Goal: Navigation & Orientation: Find specific page/section

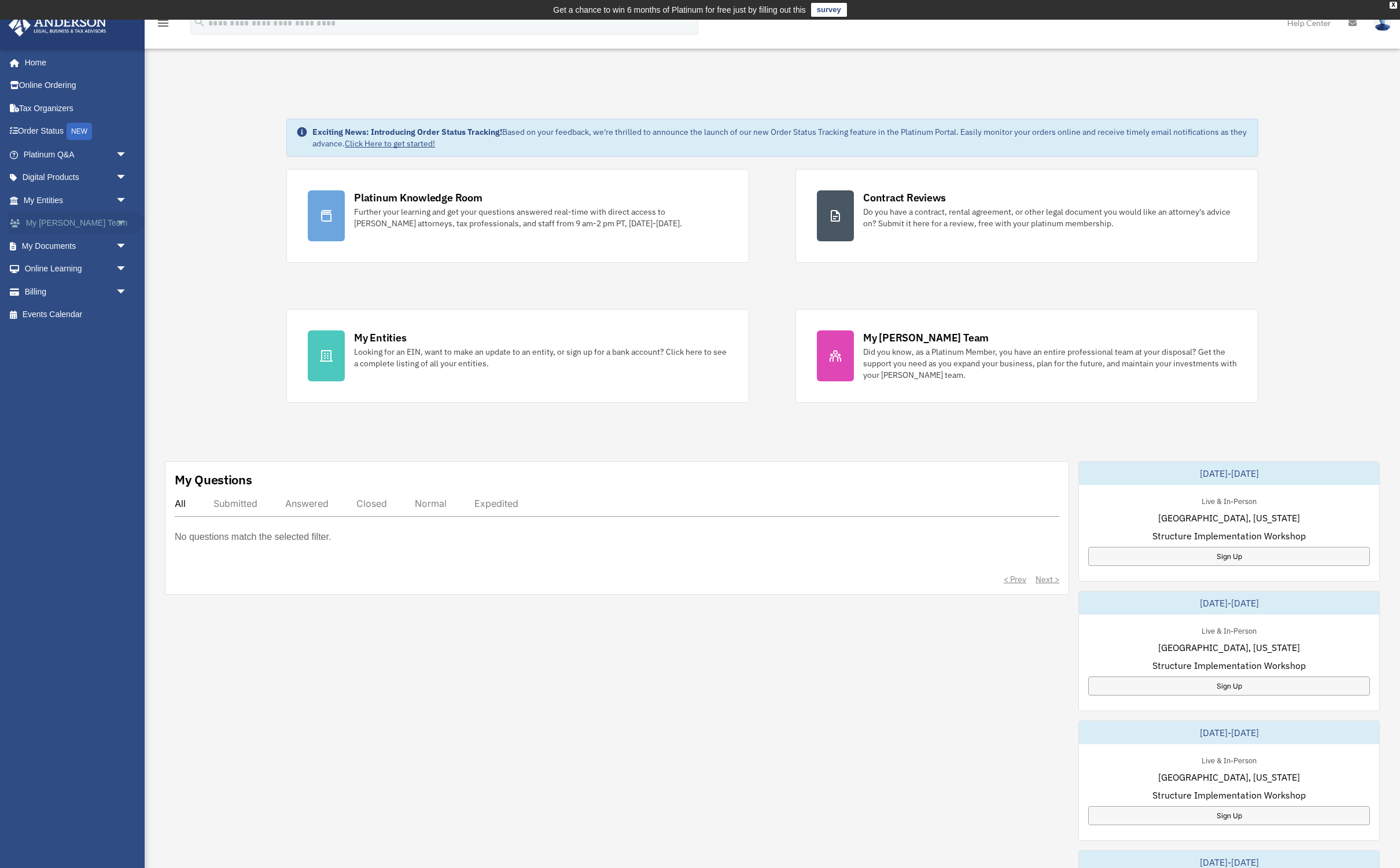
click at [87, 224] on link "My [PERSON_NAME] Team arrow_drop_down" at bounding box center [76, 222] width 137 height 23
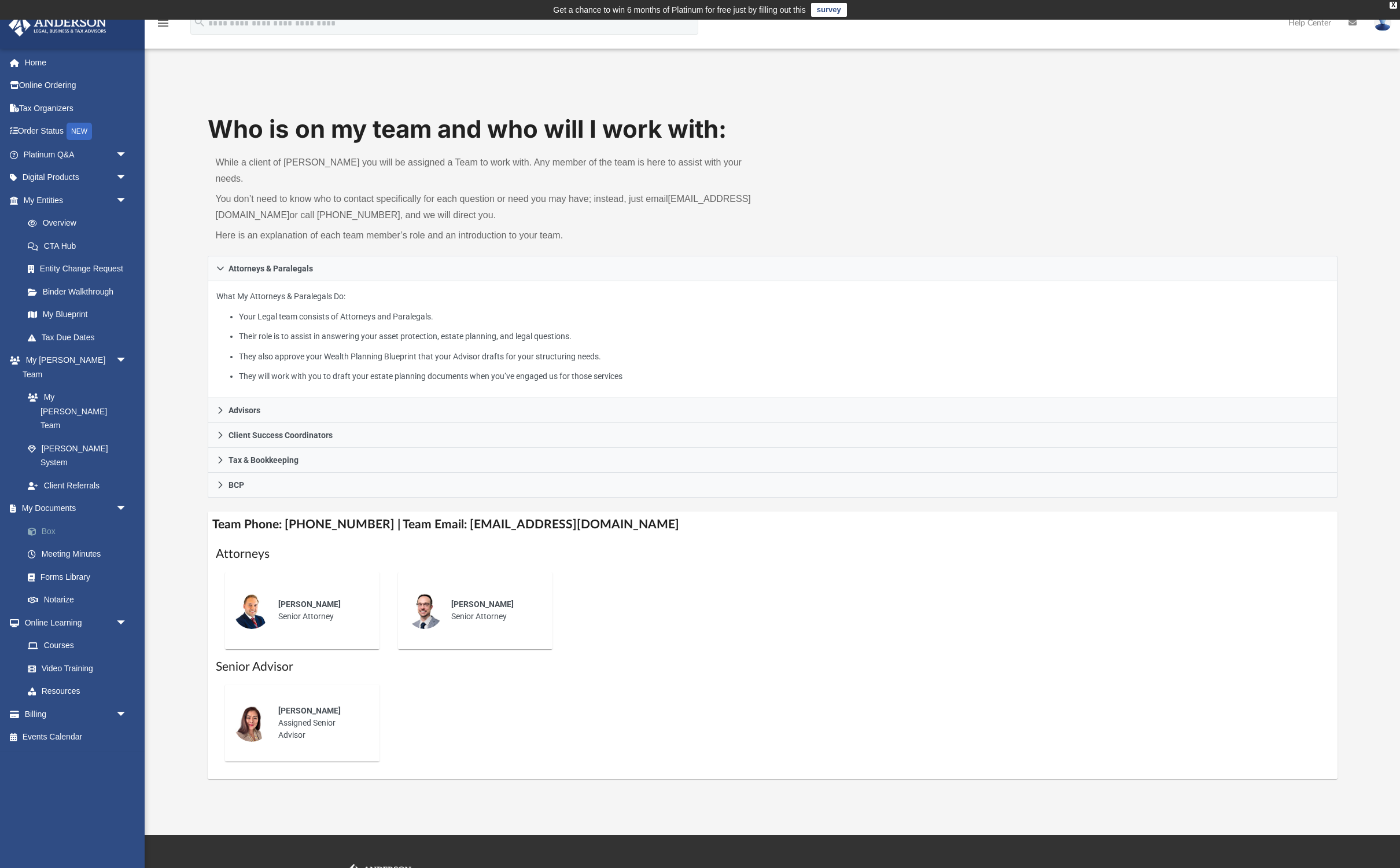
click at [50, 520] on link "Box" at bounding box center [79, 531] width 128 height 23
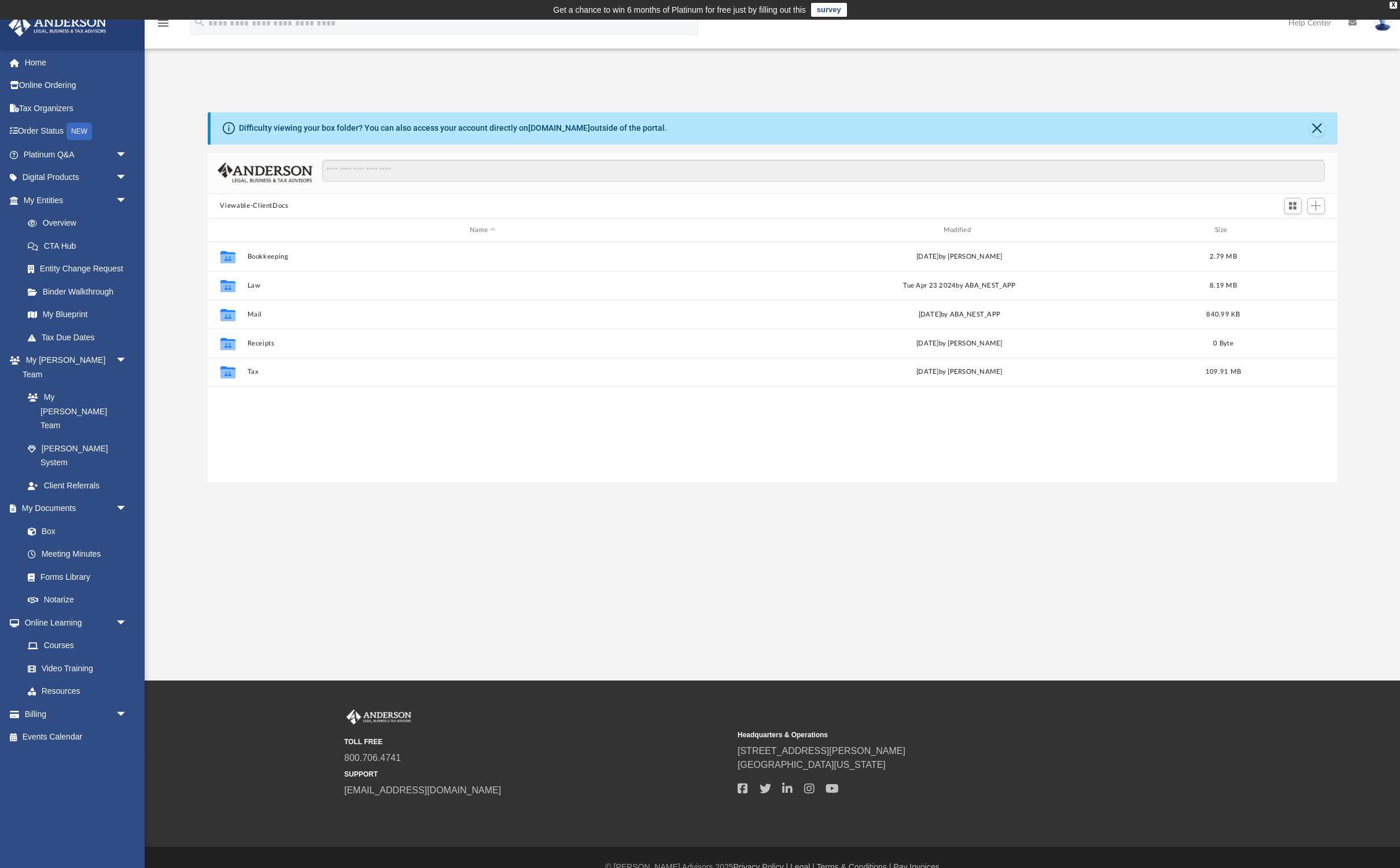
scroll to position [263, 1130]
click at [244, 374] on div "Collaborated Folder Tax Wed Sep 17 2025 by Carlane Moise 109.91 MB" at bounding box center [772, 371] width 1130 height 29
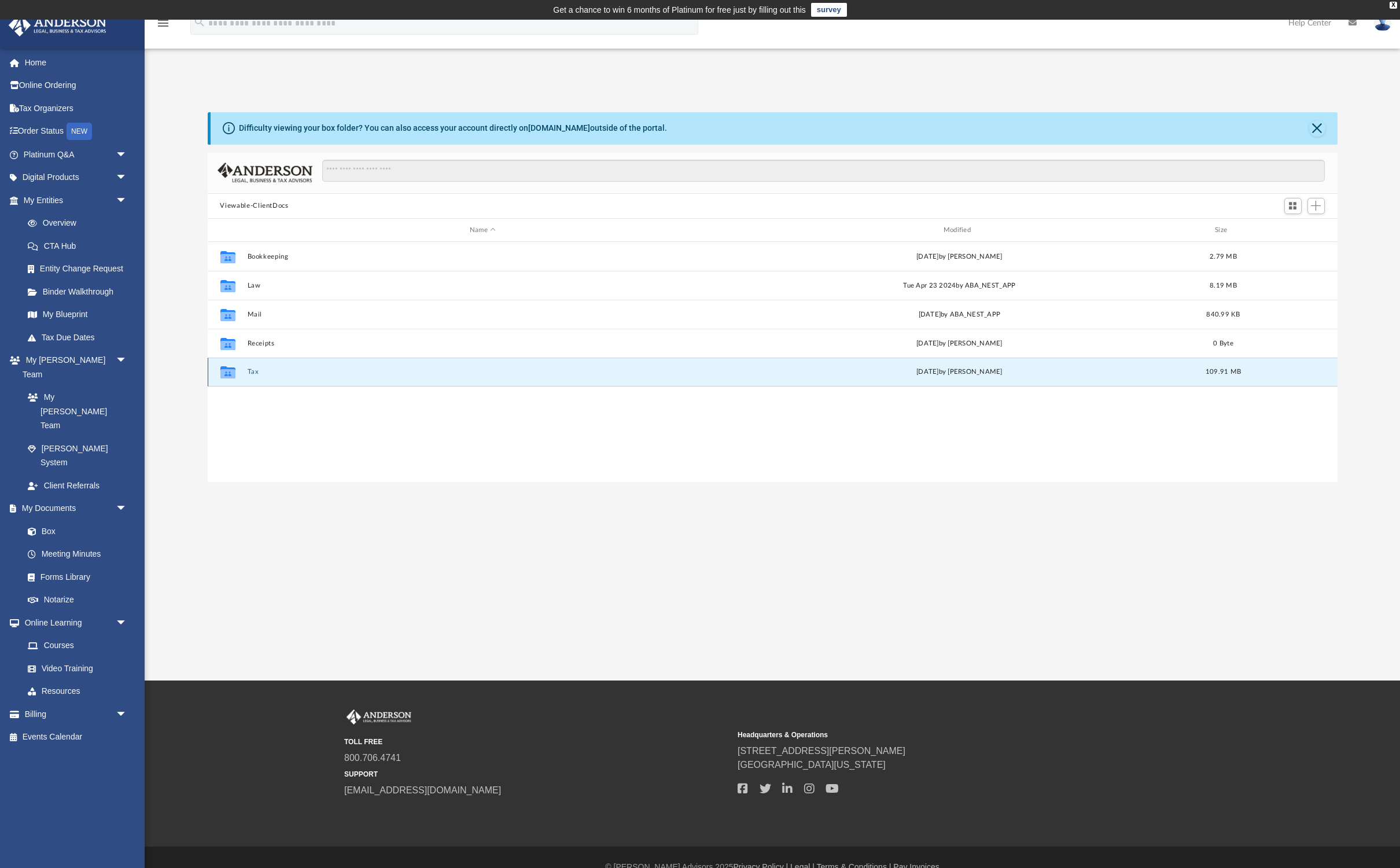
click at [252, 371] on button "Tax" at bounding box center [482, 372] width 471 height 8
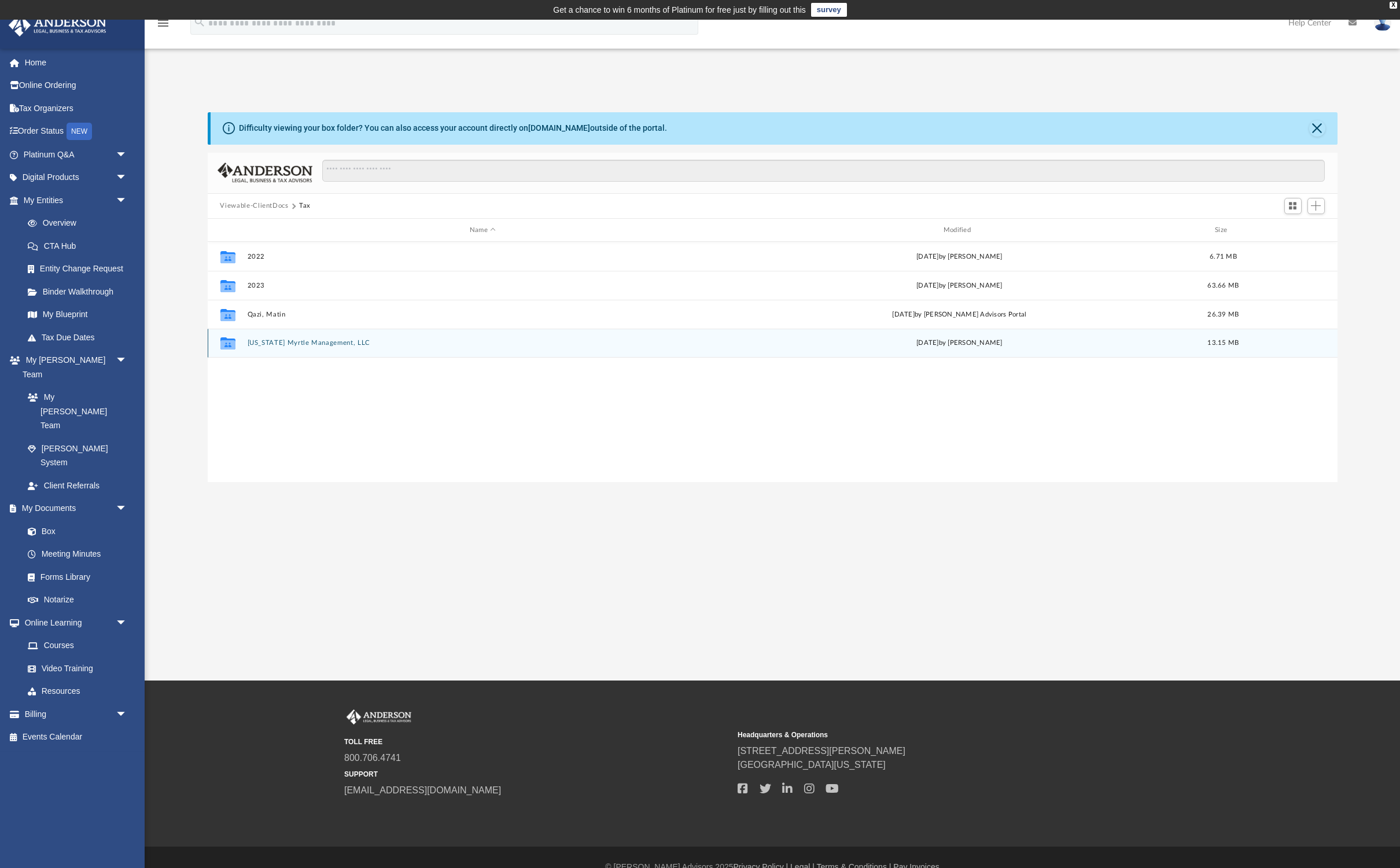
click at [296, 342] on button "Texas Myrtle Management, LLC" at bounding box center [482, 343] width 471 height 8
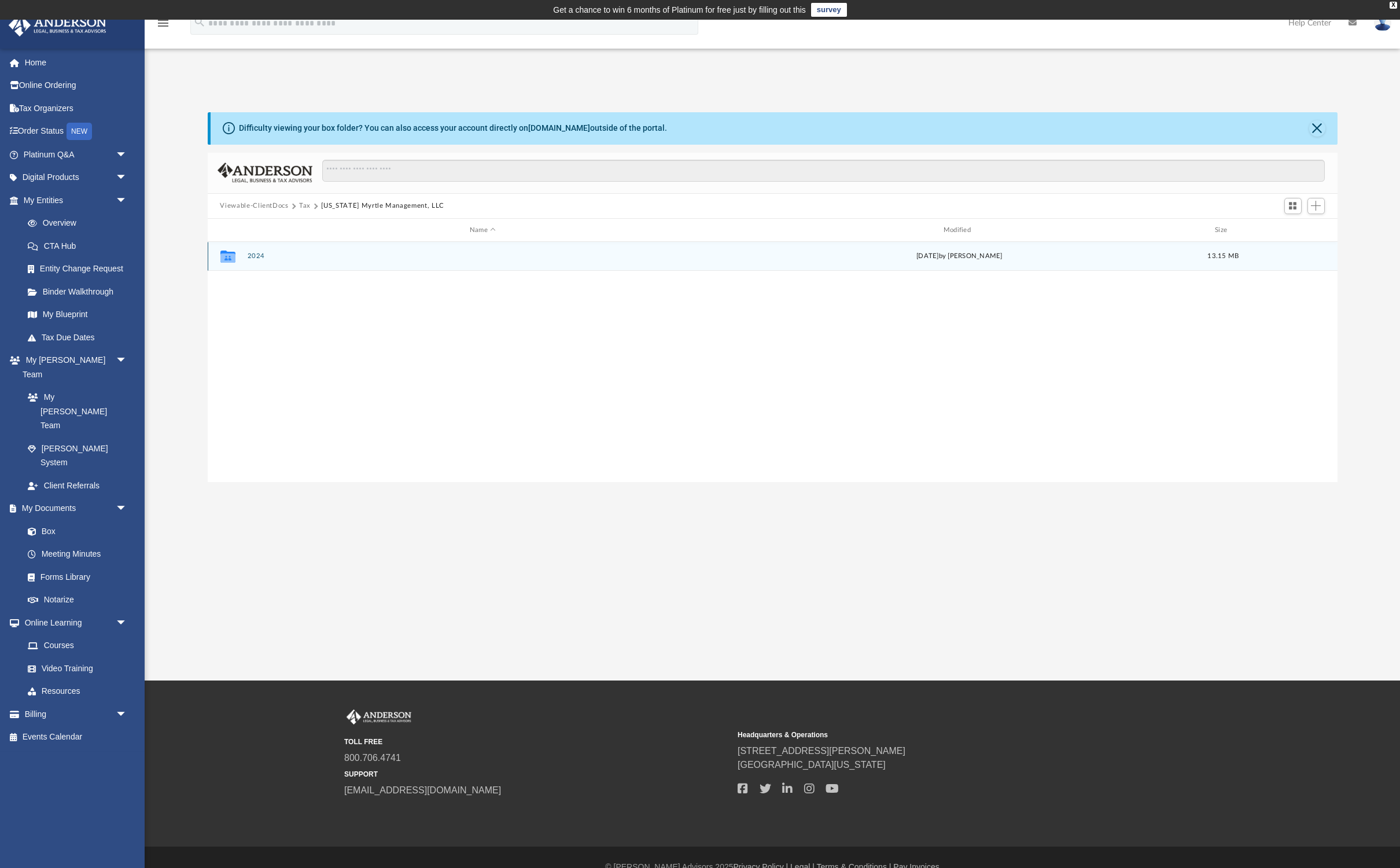
click at [259, 256] on button "2024" at bounding box center [482, 257] width 471 height 8
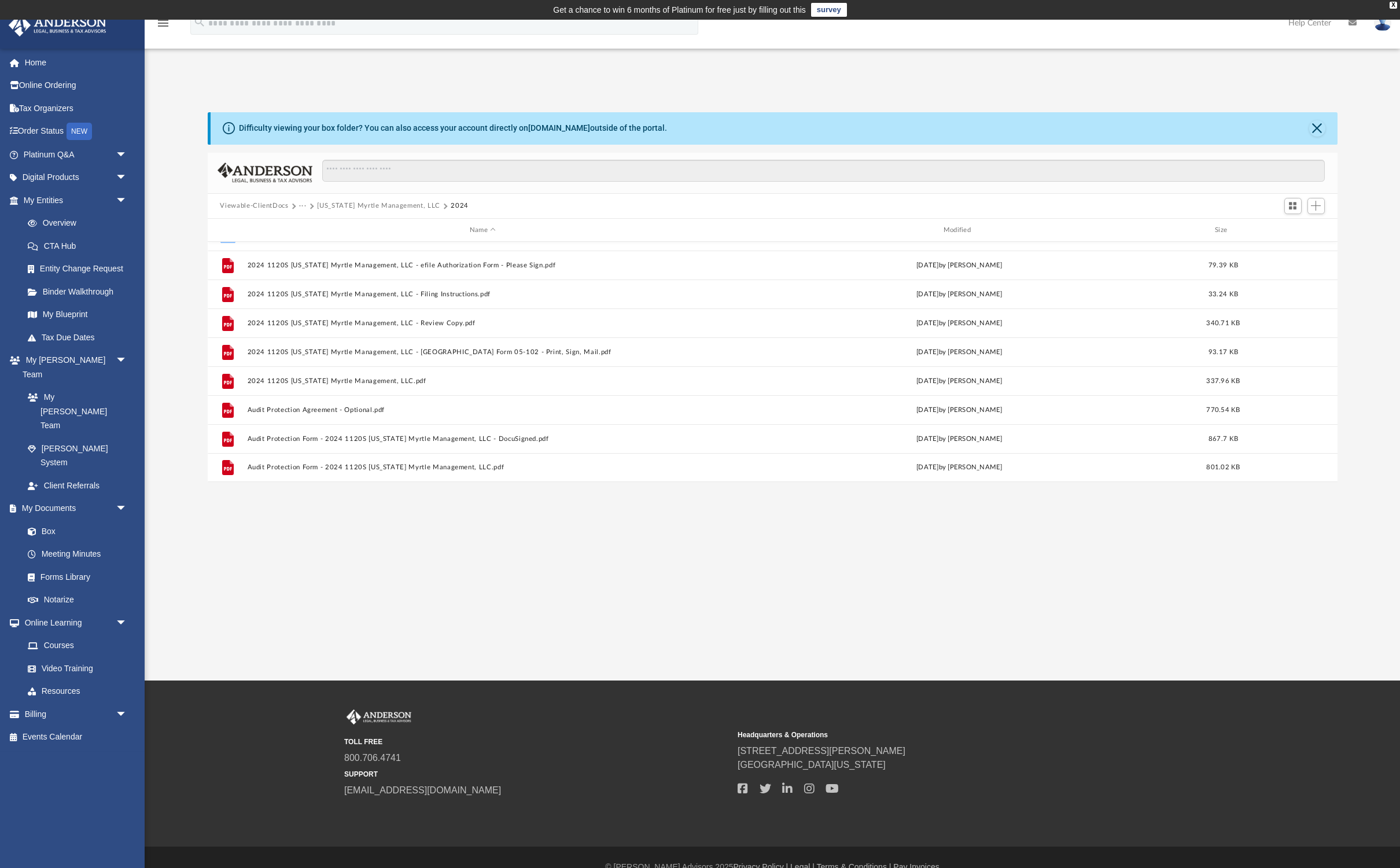
scroll to position [50, 0]
drag, startPoint x: 1213, startPoint y: 7, endPoint x: 774, endPoint y: 559, distance: 705.3
click at [774, 559] on div "App matin.qazi@gmail.com Sign Out matin.qazi@gmail.com Home Online Ordering Tax…" at bounding box center [700, 350] width 1400 height 661
click at [319, 380] on button "2024 1120S Texas Myrtle Management, LLC.pdf" at bounding box center [482, 381] width 471 height 8
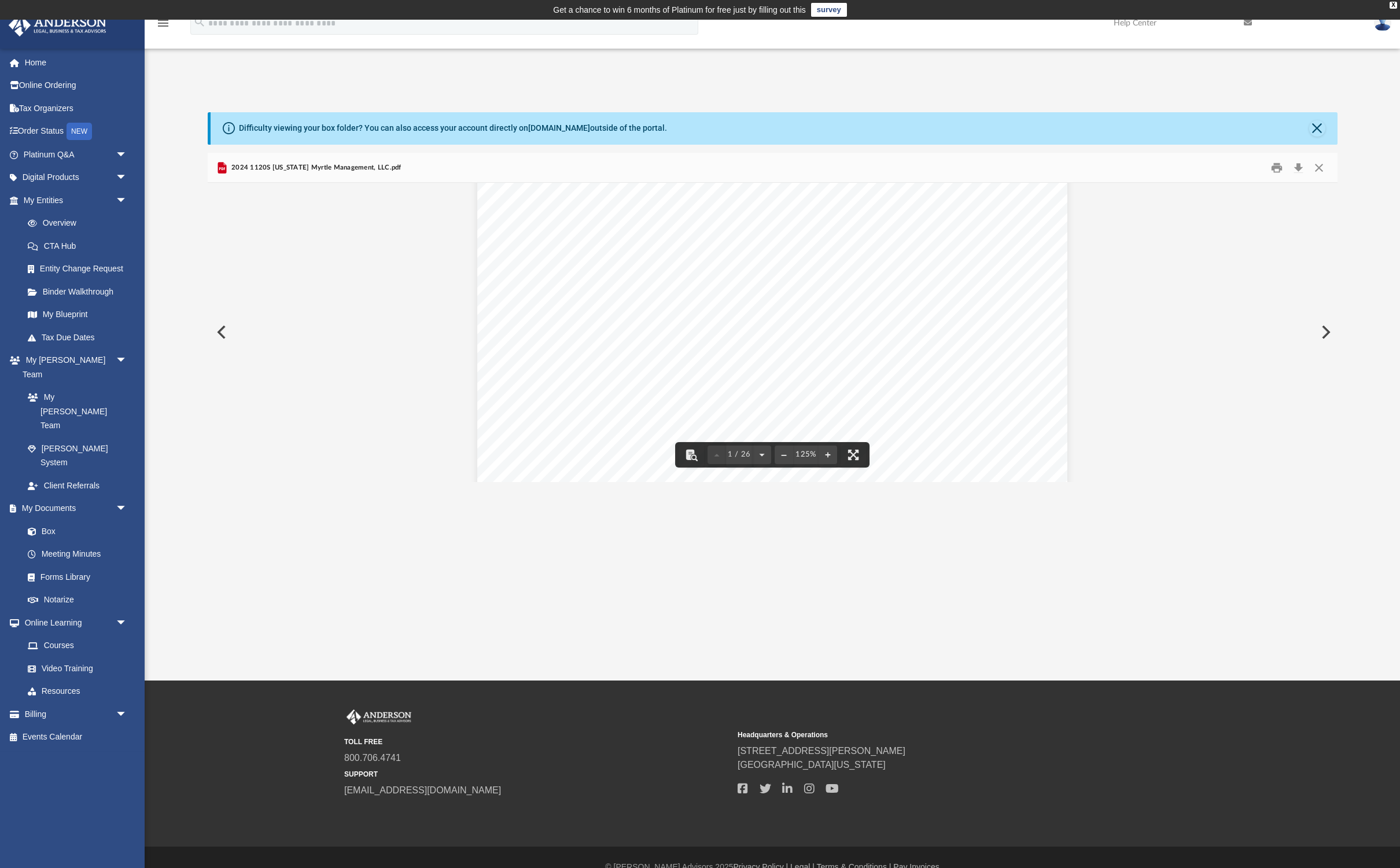
scroll to position [304, 0]
click at [1298, 167] on button "Download" at bounding box center [1298, 168] width 21 height 18
click at [1303, 127] on div "Difficulty viewing your box folder? You can also access your account directly o…" at bounding box center [774, 128] width 1127 height 33
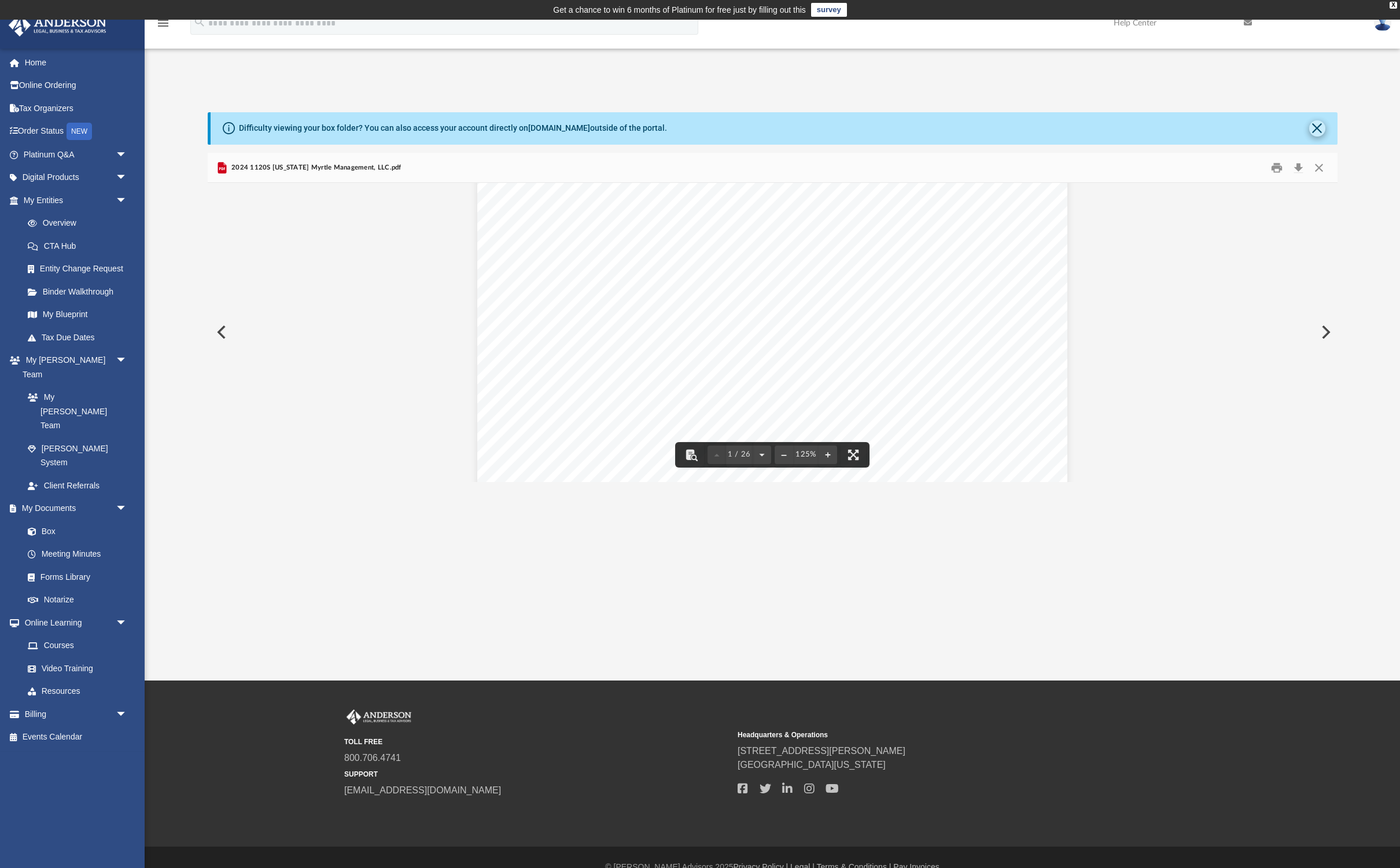
click at [1309, 127] on button "Close" at bounding box center [1317, 128] width 16 height 16
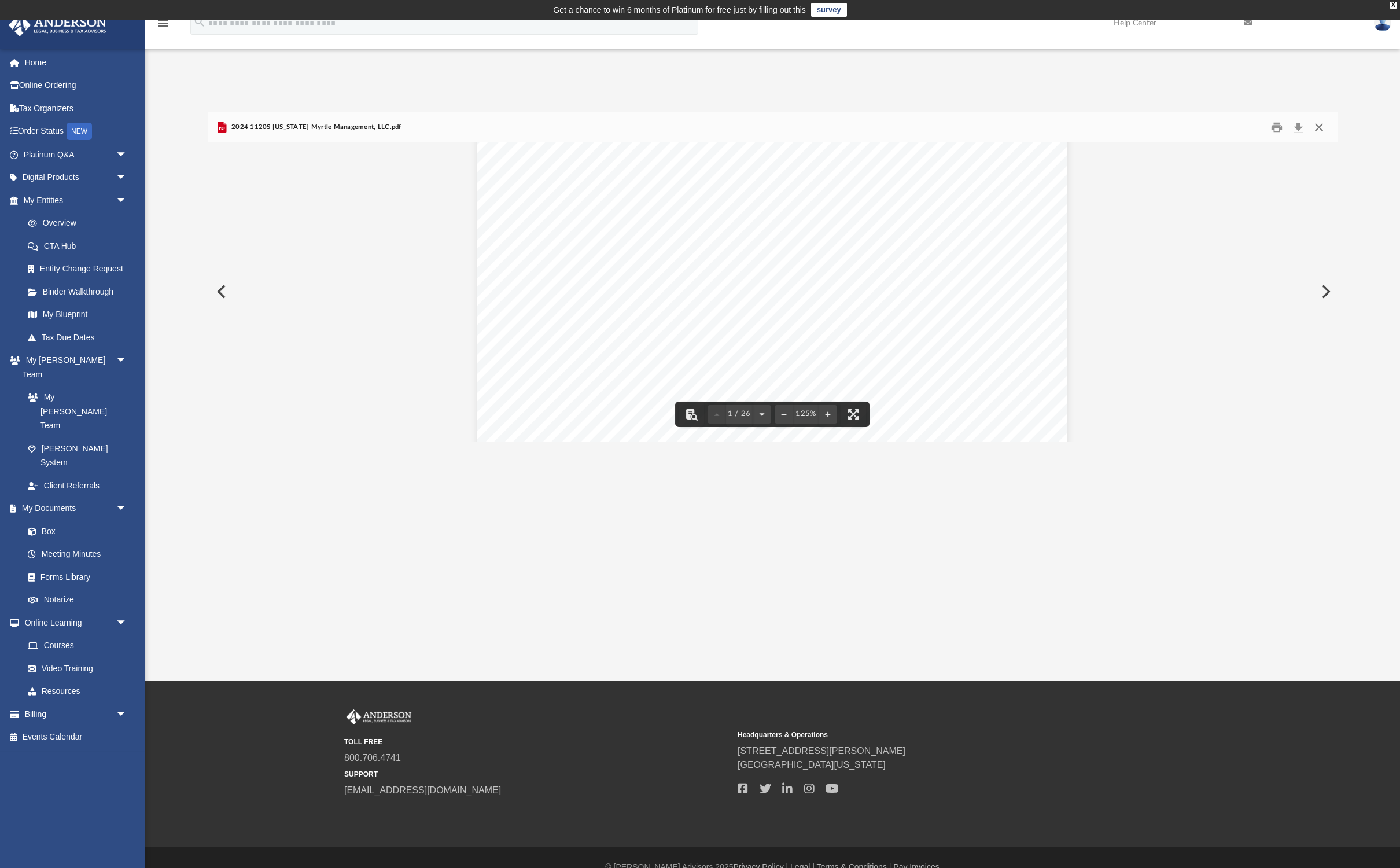
click at [1311, 127] on button "Close" at bounding box center [1319, 127] width 21 height 18
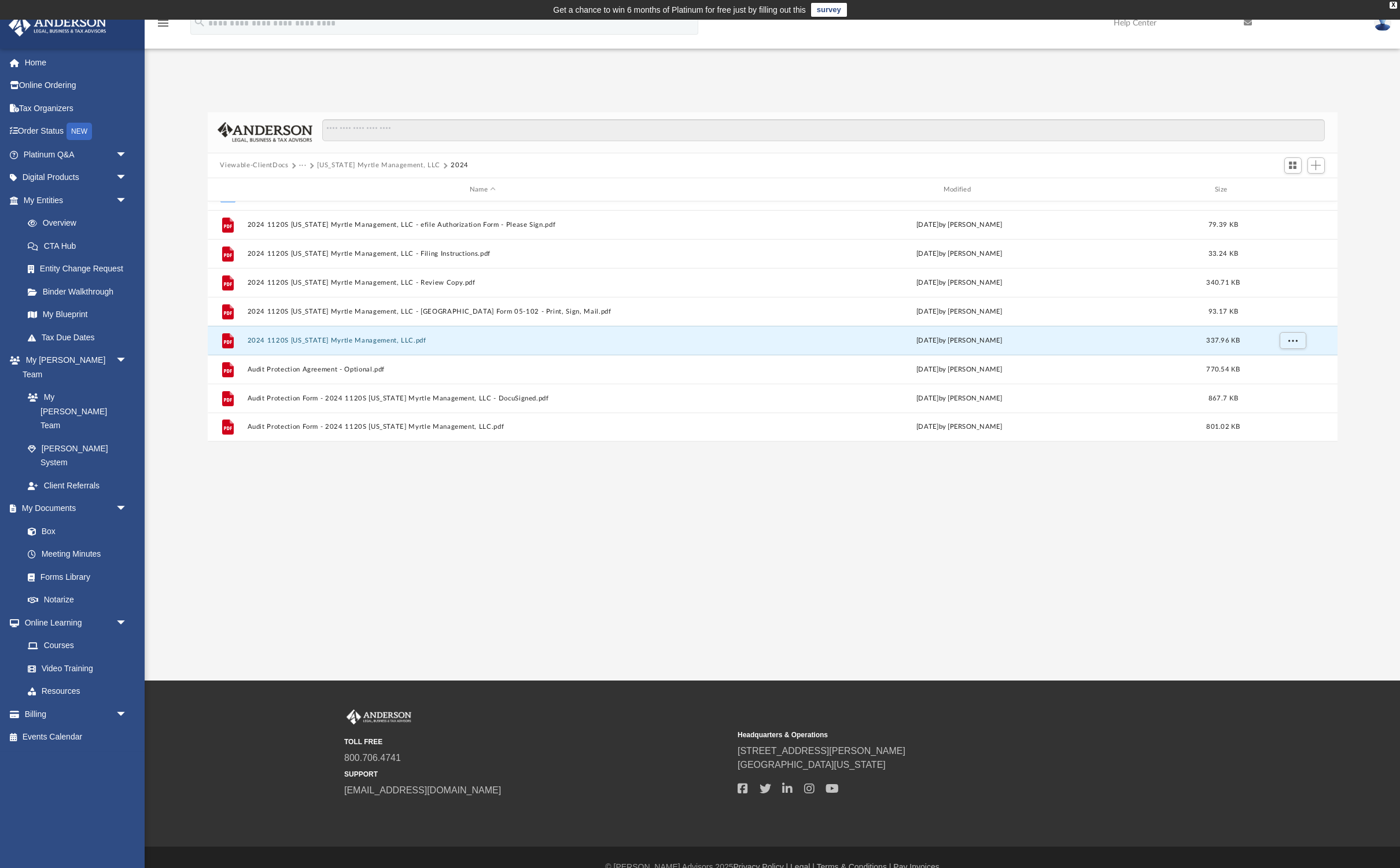
click at [315, 591] on div "App matin.qazi@gmail.com Sign Out matin.qazi@gmail.com Home Online Ordering Tax…" at bounding box center [700, 350] width 1400 height 661
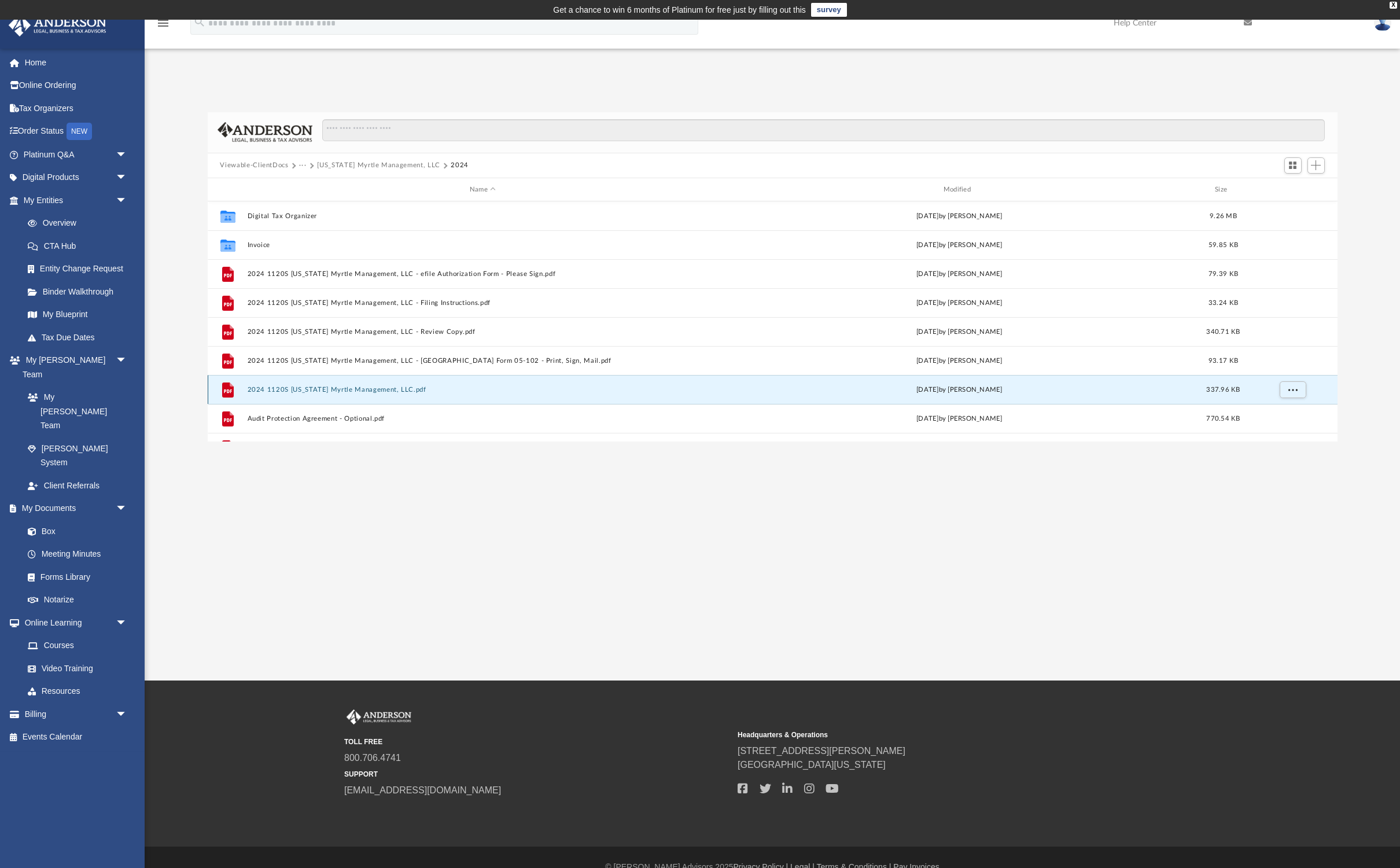
scroll to position [0, 0]
click at [72, 381] on link "My Anderson Team" at bounding box center [79, 389] width 128 height 37
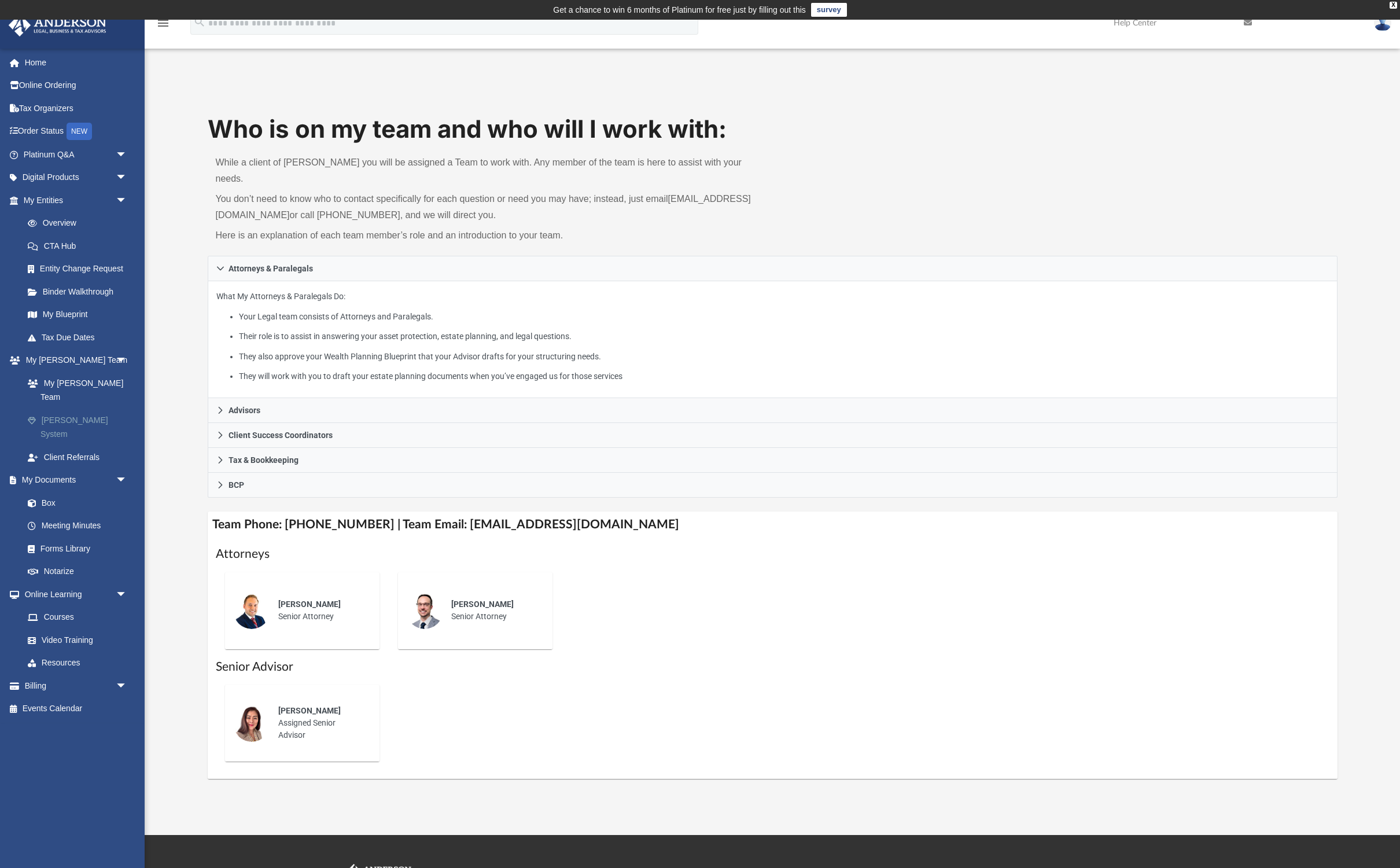
click at [83, 409] on link "[PERSON_NAME] System" at bounding box center [79, 427] width 128 height 37
click at [68, 315] on link "My Blueprint" at bounding box center [79, 314] width 128 height 23
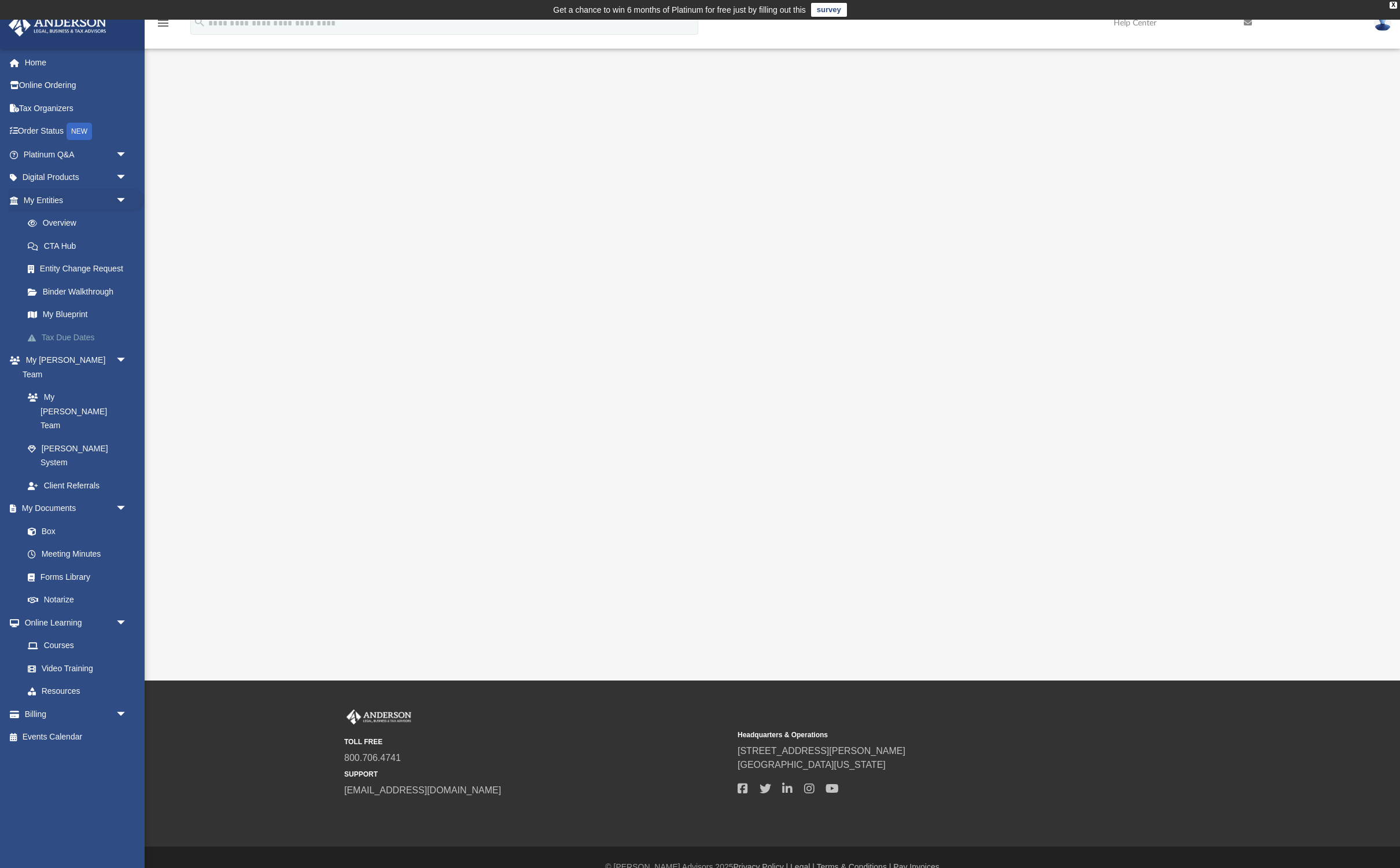
click at [77, 339] on link "Tax Due Dates" at bounding box center [79, 336] width 128 height 23
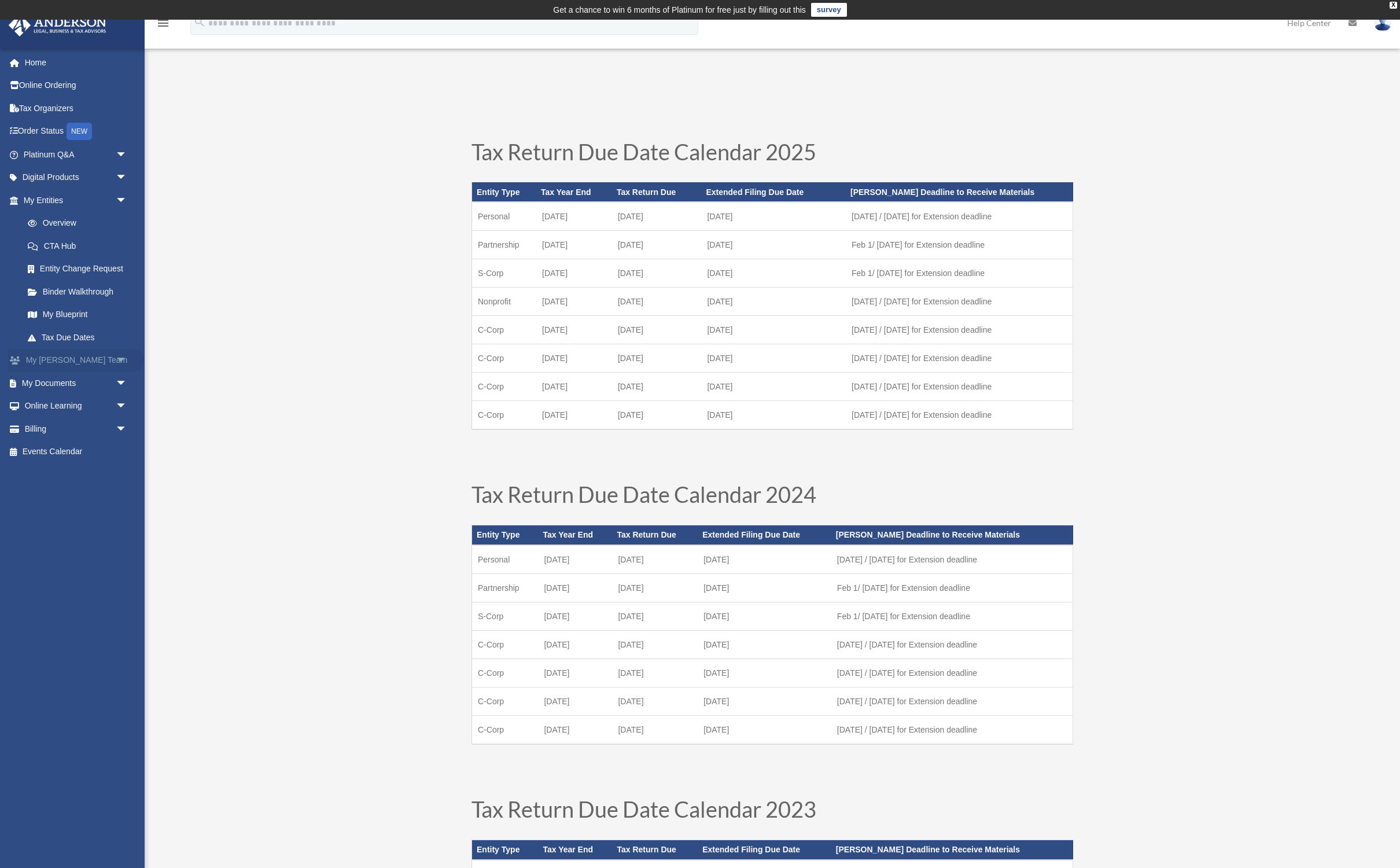
click at [99, 359] on link "My [PERSON_NAME] Team arrow_drop_down" at bounding box center [76, 360] width 137 height 23
click at [124, 355] on span "arrow_drop_down" at bounding box center [127, 361] width 23 height 24
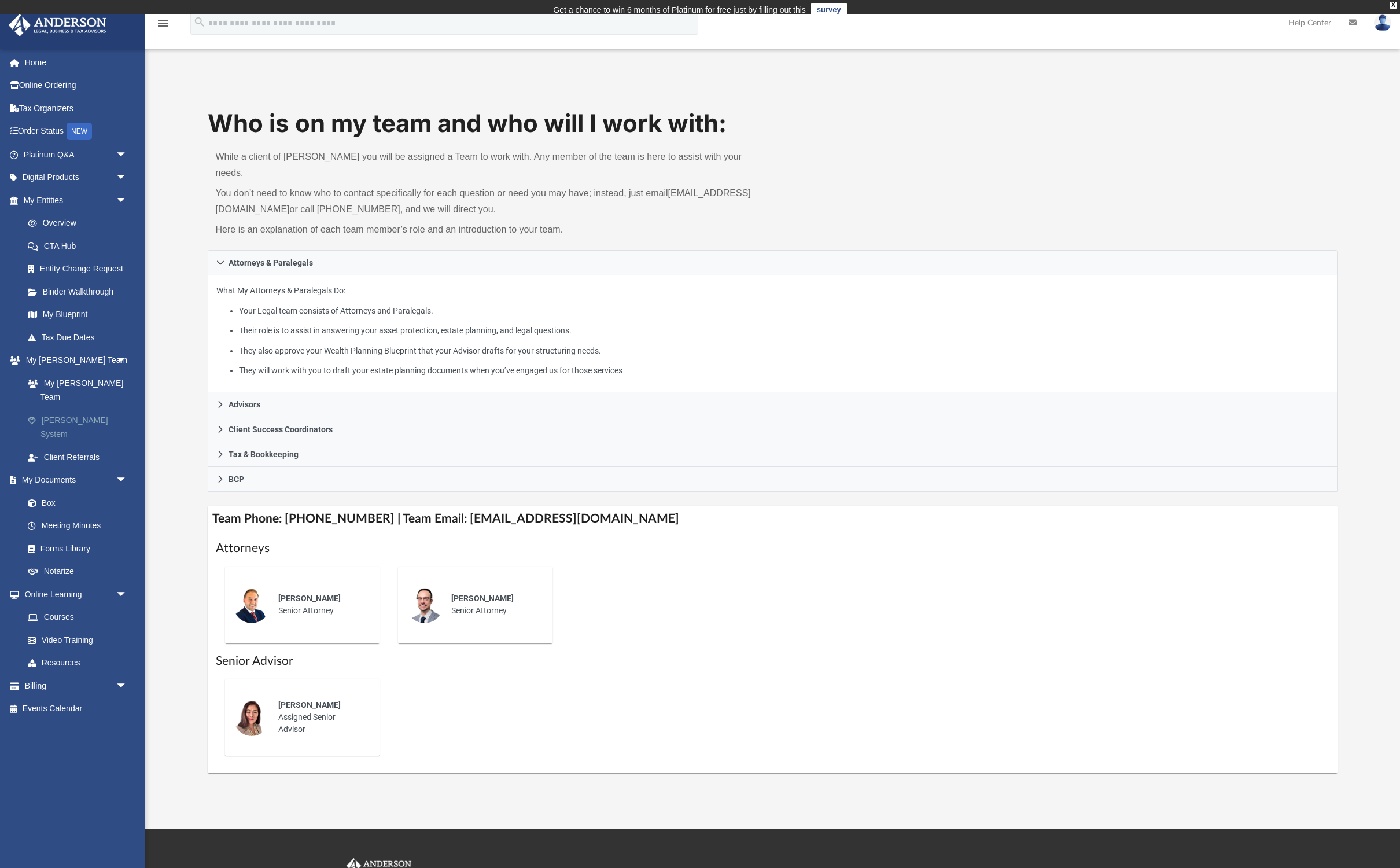
click at [99, 409] on link "[PERSON_NAME] System" at bounding box center [79, 427] width 128 height 37
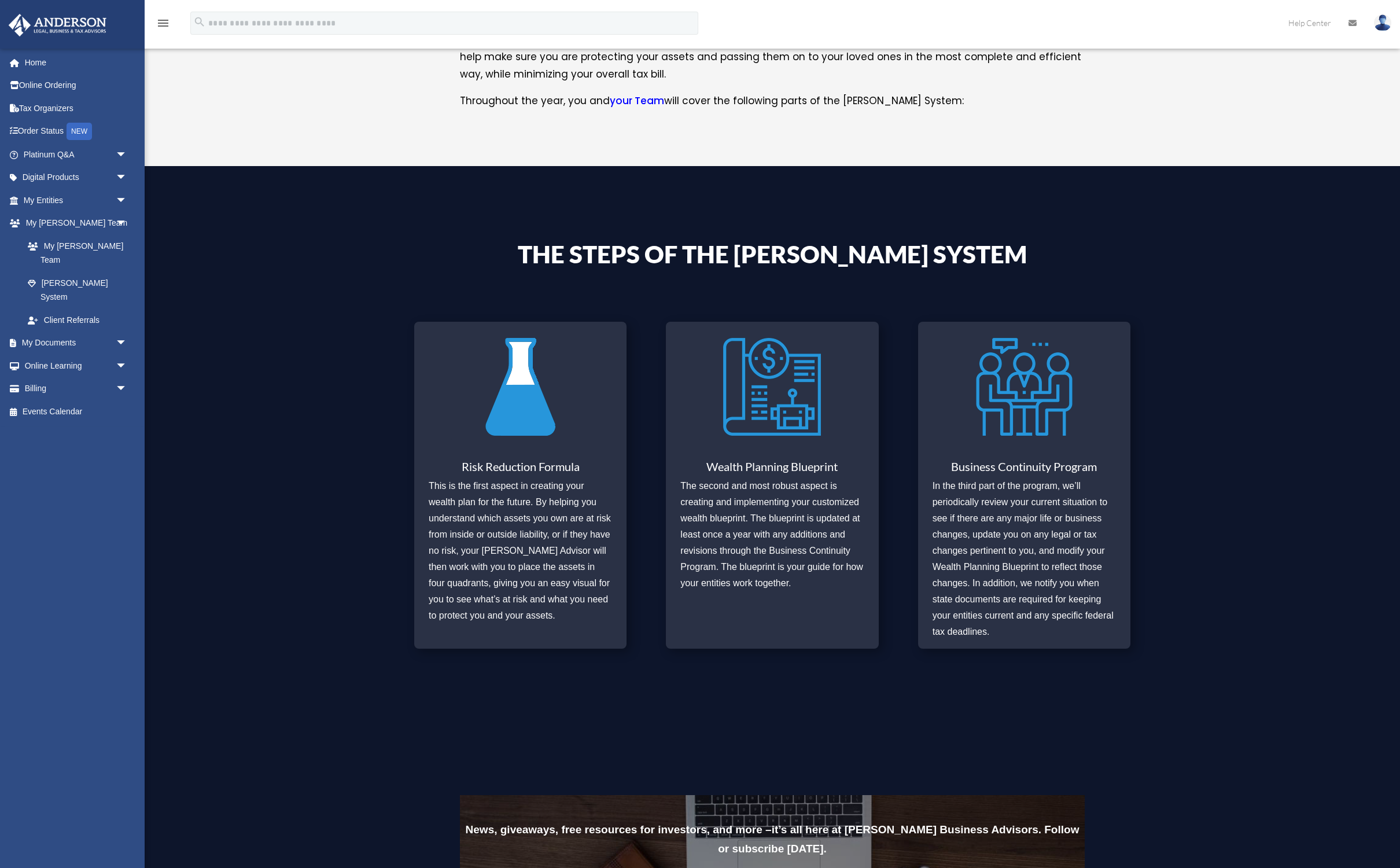
scroll to position [306, 0]
click at [681, 256] on h4 "The Steps of the [PERSON_NAME] System" at bounding box center [773, 257] width 625 height 30
click at [525, 429] on img at bounding box center [520, 387] width 98 height 113
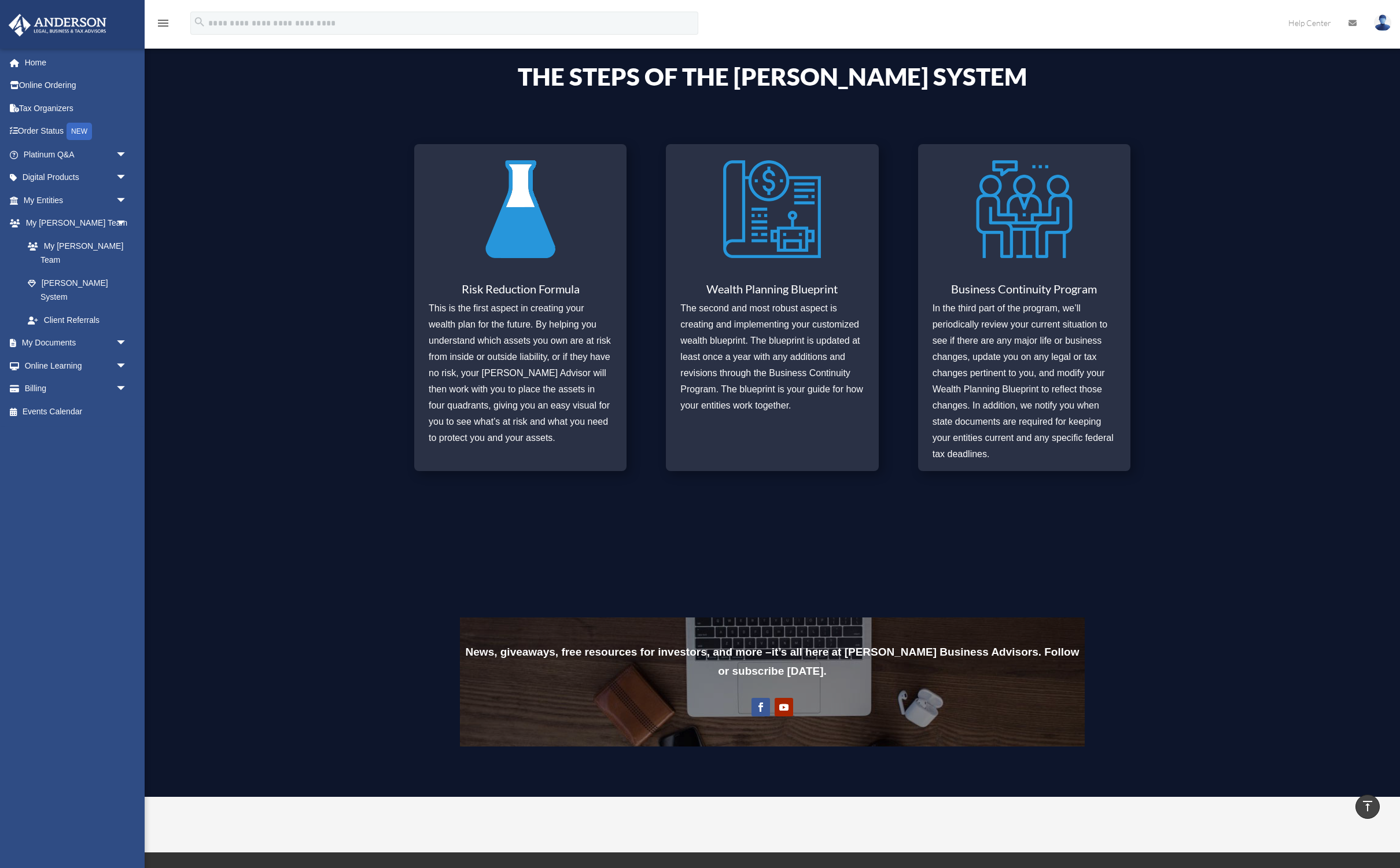
scroll to position [493, 0]
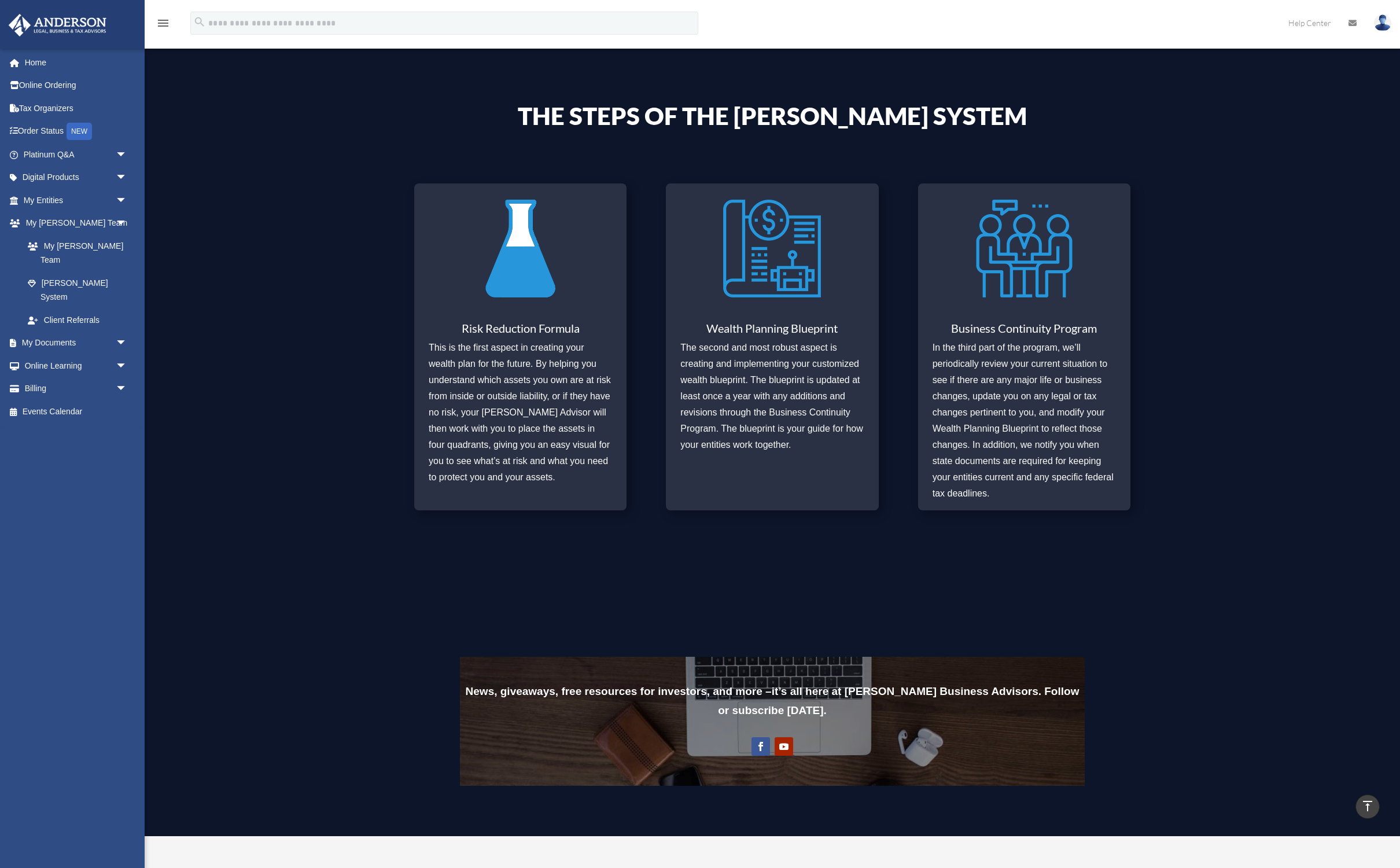
click at [581, 254] on div at bounding box center [520, 249] width 184 height 113
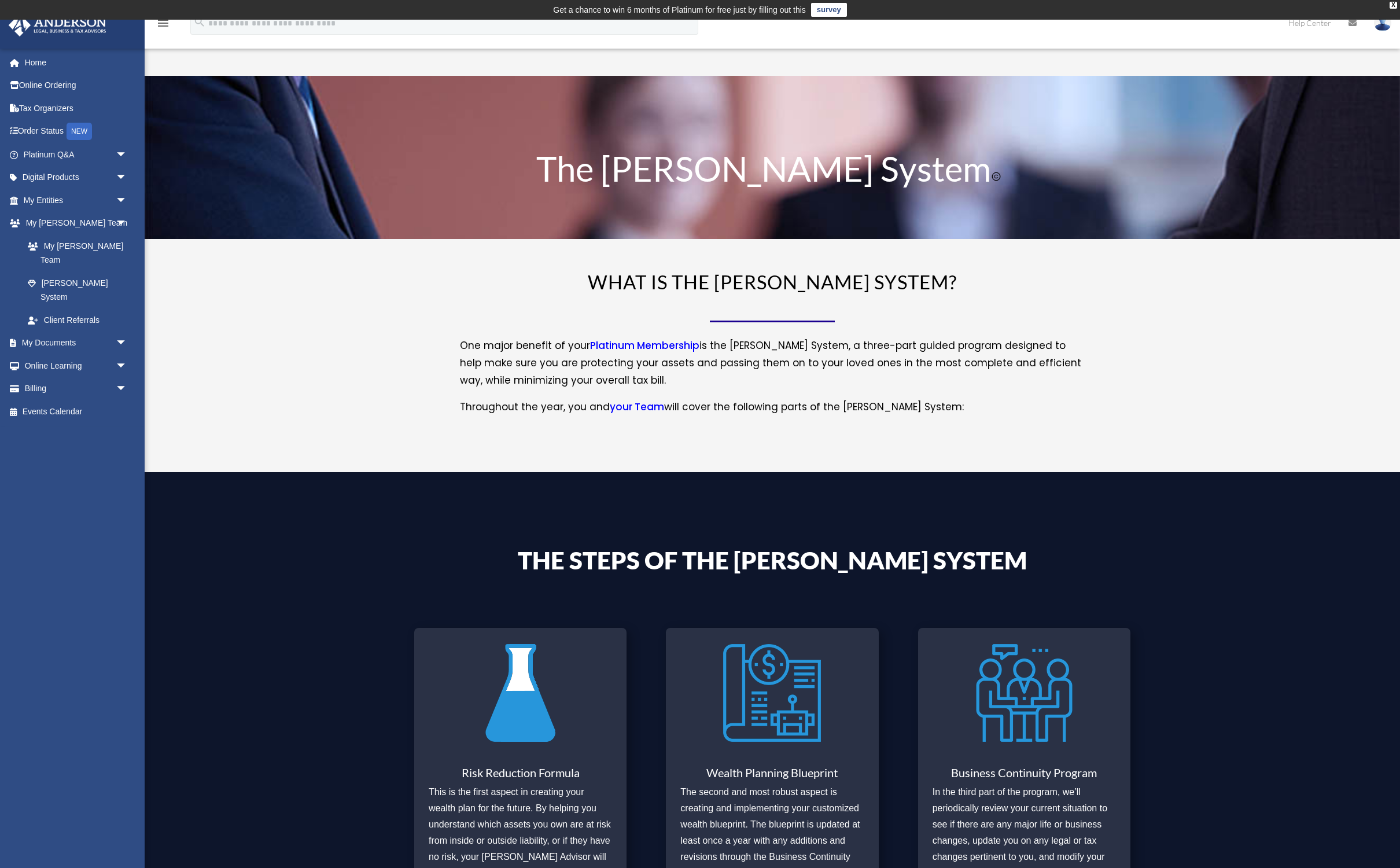
scroll to position [0, 0]
click at [77, 309] on link "Client Referrals" at bounding box center [79, 319] width 128 height 23
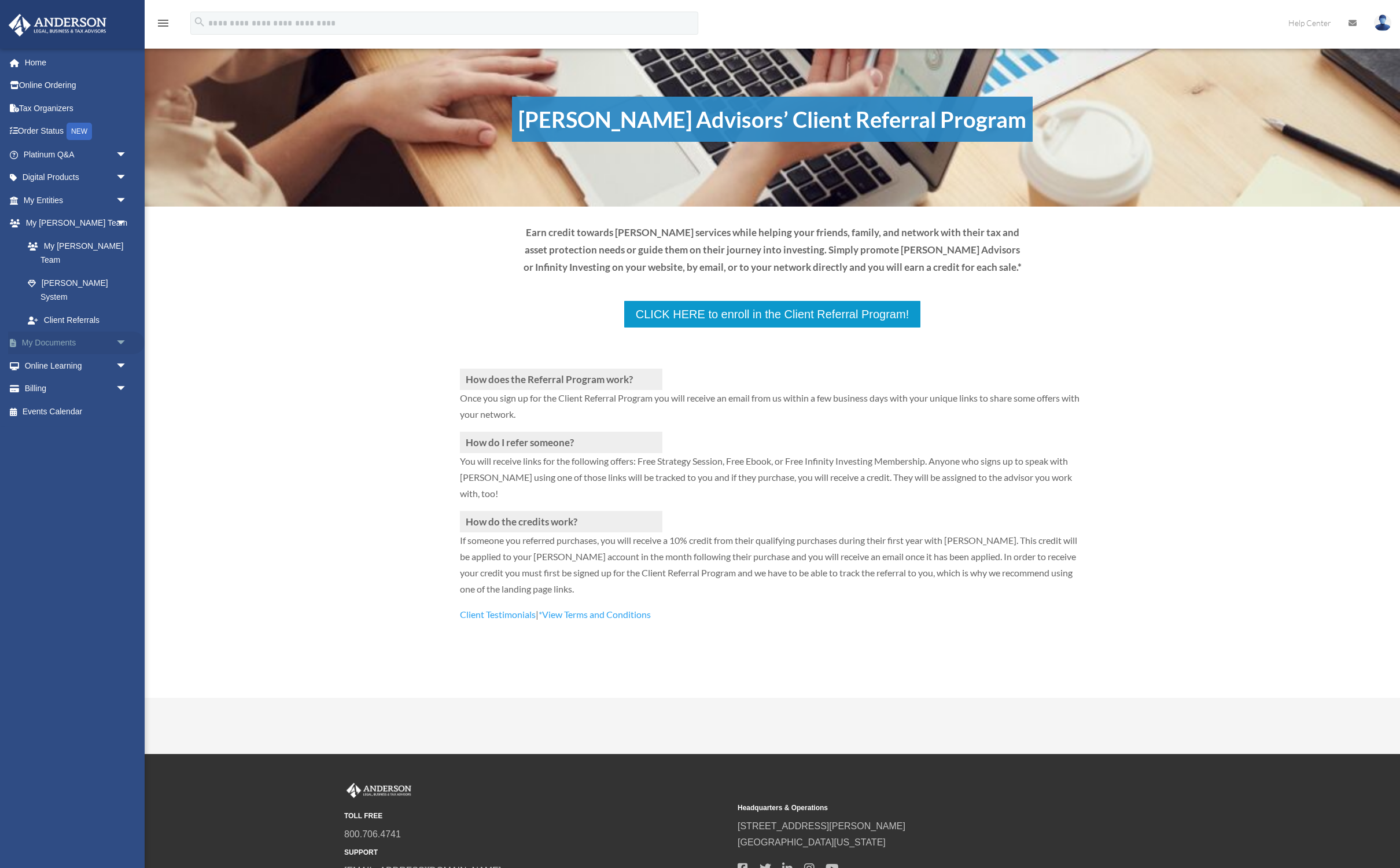
click at [70, 331] on link "My Documents arrow_drop_down" at bounding box center [76, 342] width 137 height 23
click at [121, 331] on span "arrow_drop_down" at bounding box center [127, 343] width 23 height 24
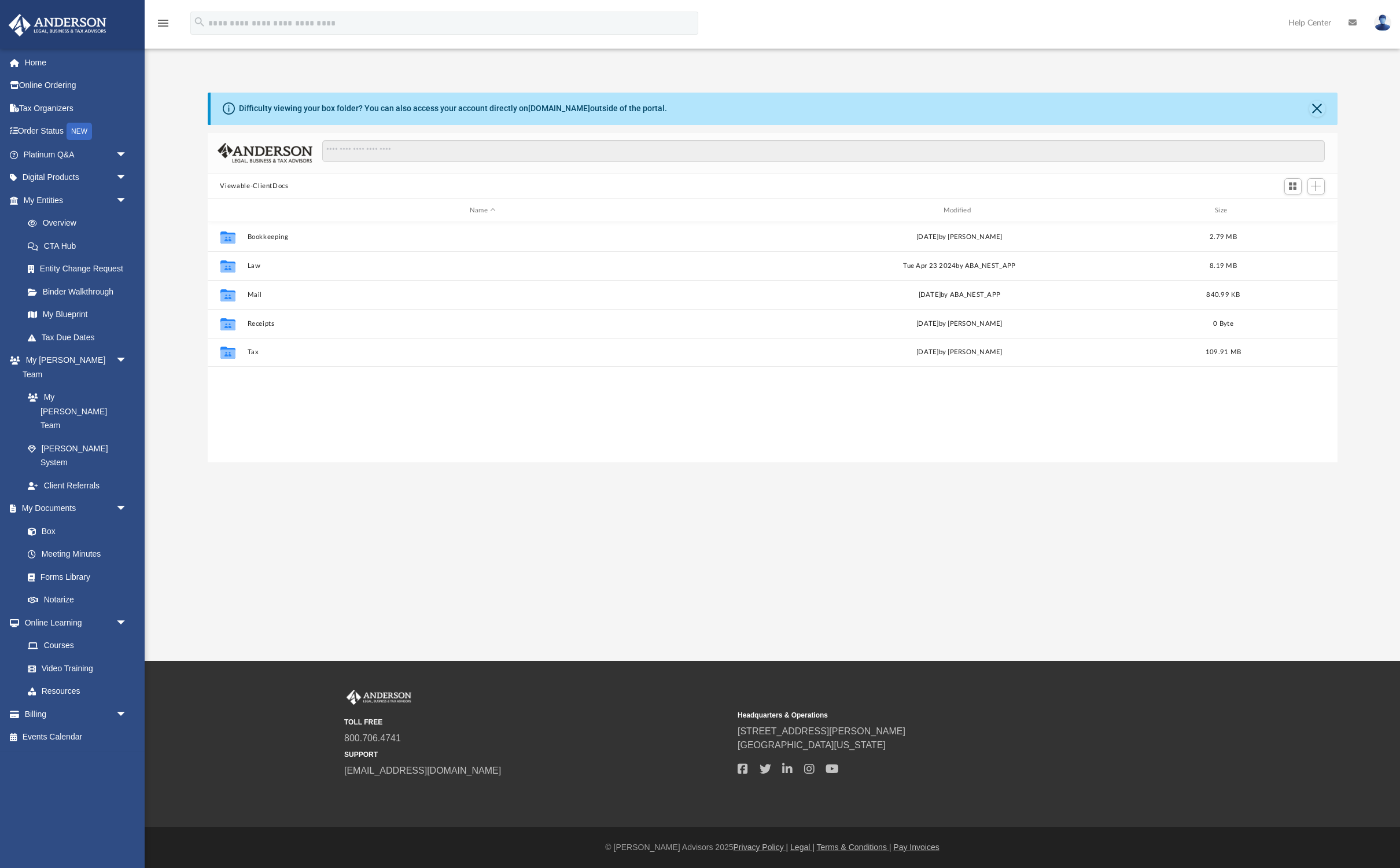
scroll to position [263, 1130]
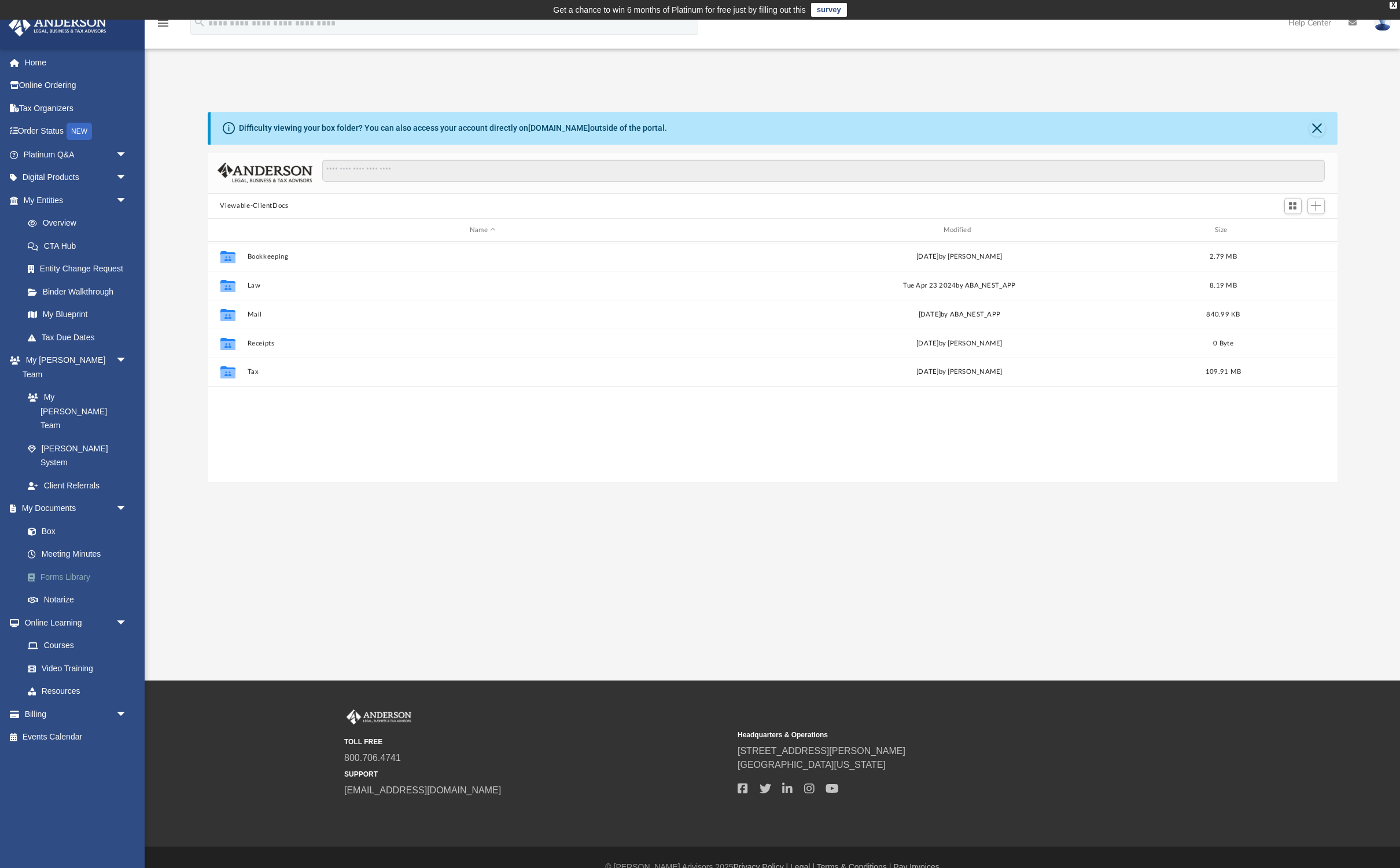
click at [62, 565] on link "Forms Library" at bounding box center [79, 576] width 128 height 23
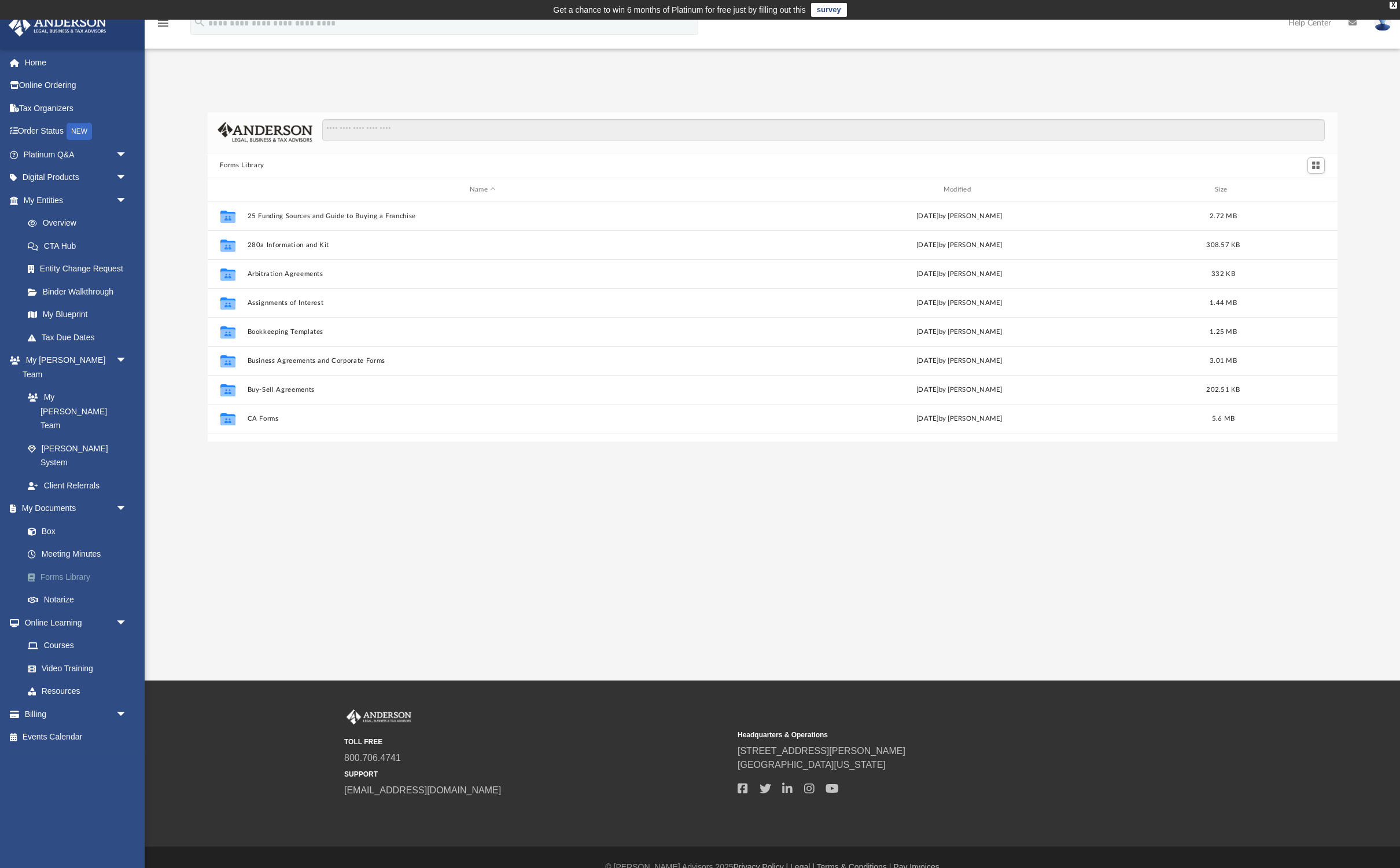
scroll to position [1, 1]
click at [58, 588] on link "Notarize" at bounding box center [79, 599] width 128 height 23
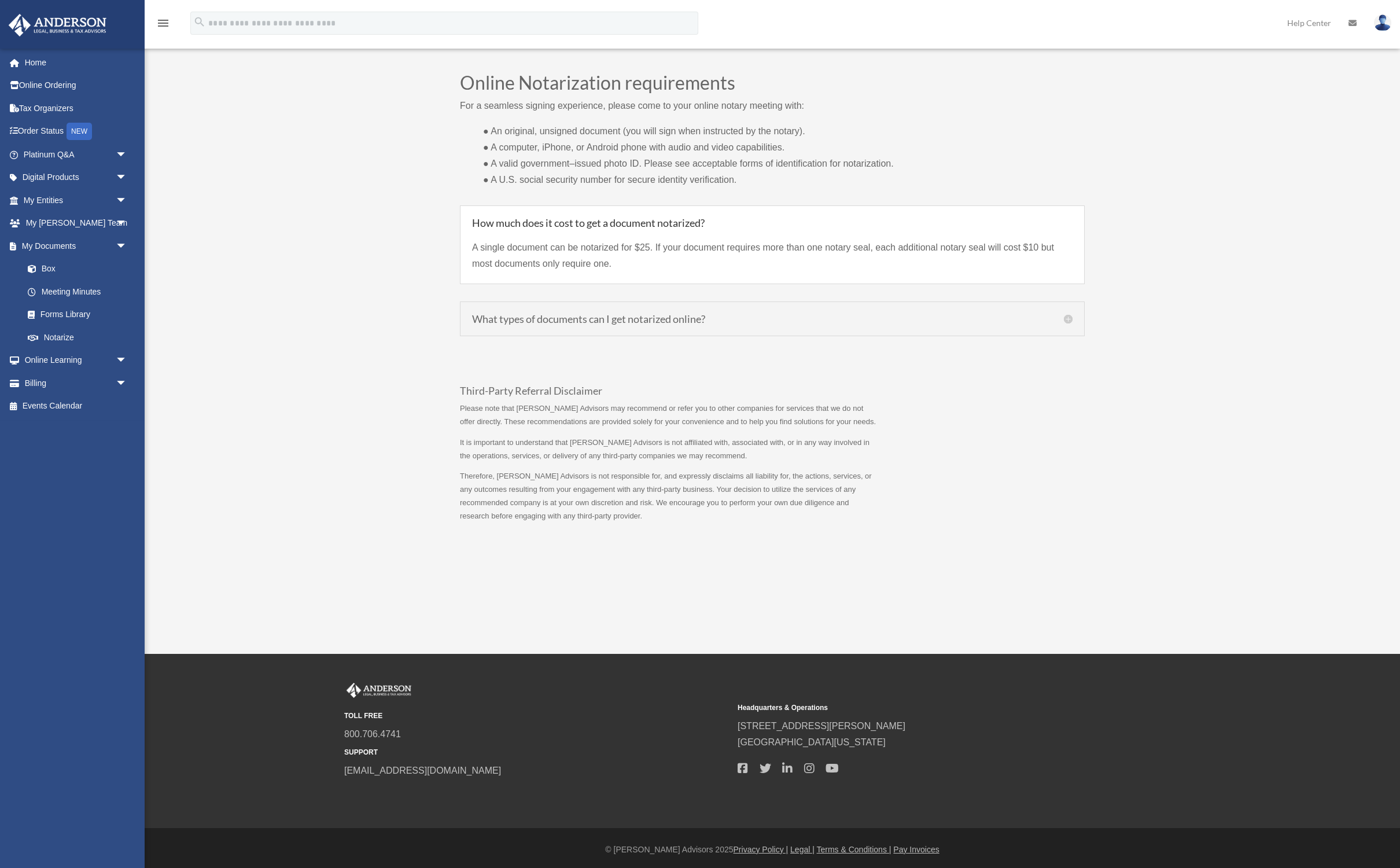
scroll to position [876, 0]
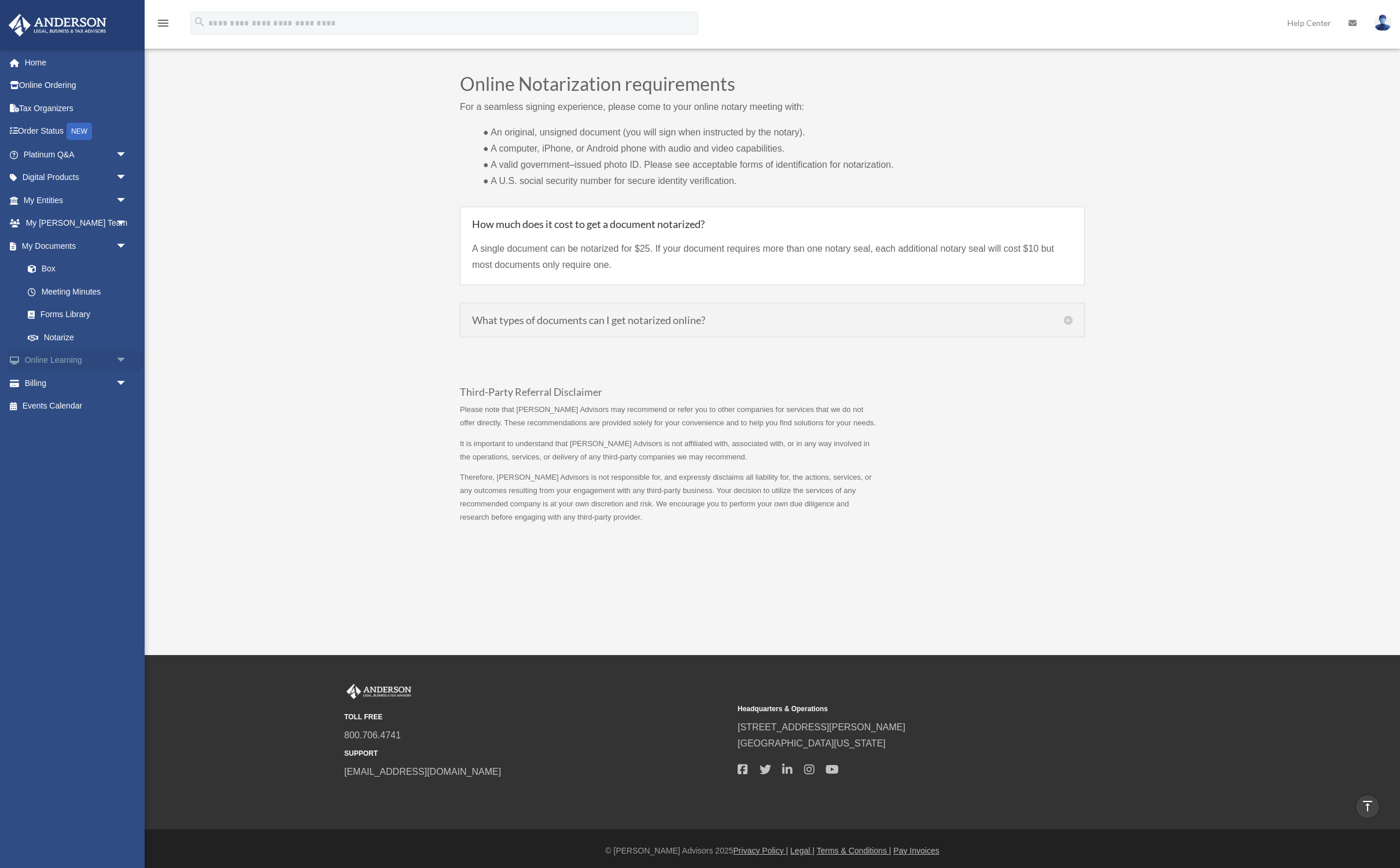
click at [122, 355] on span "arrow_drop_down" at bounding box center [127, 361] width 23 height 24
click at [94, 377] on link "Courses" at bounding box center [79, 382] width 128 height 23
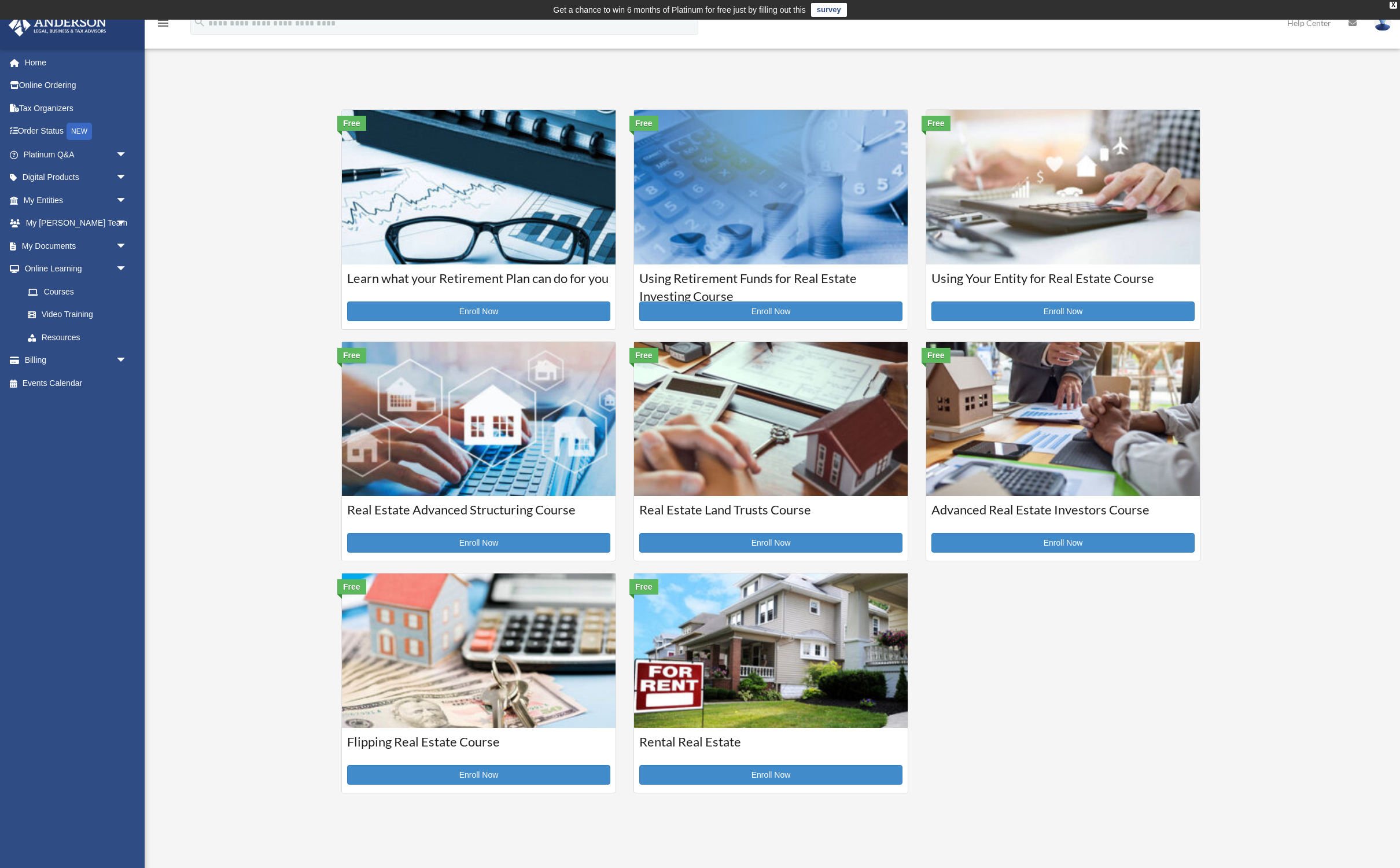
click at [727, 454] on img at bounding box center [771, 419] width 274 height 154
click at [430, 646] on img at bounding box center [479, 650] width 274 height 154
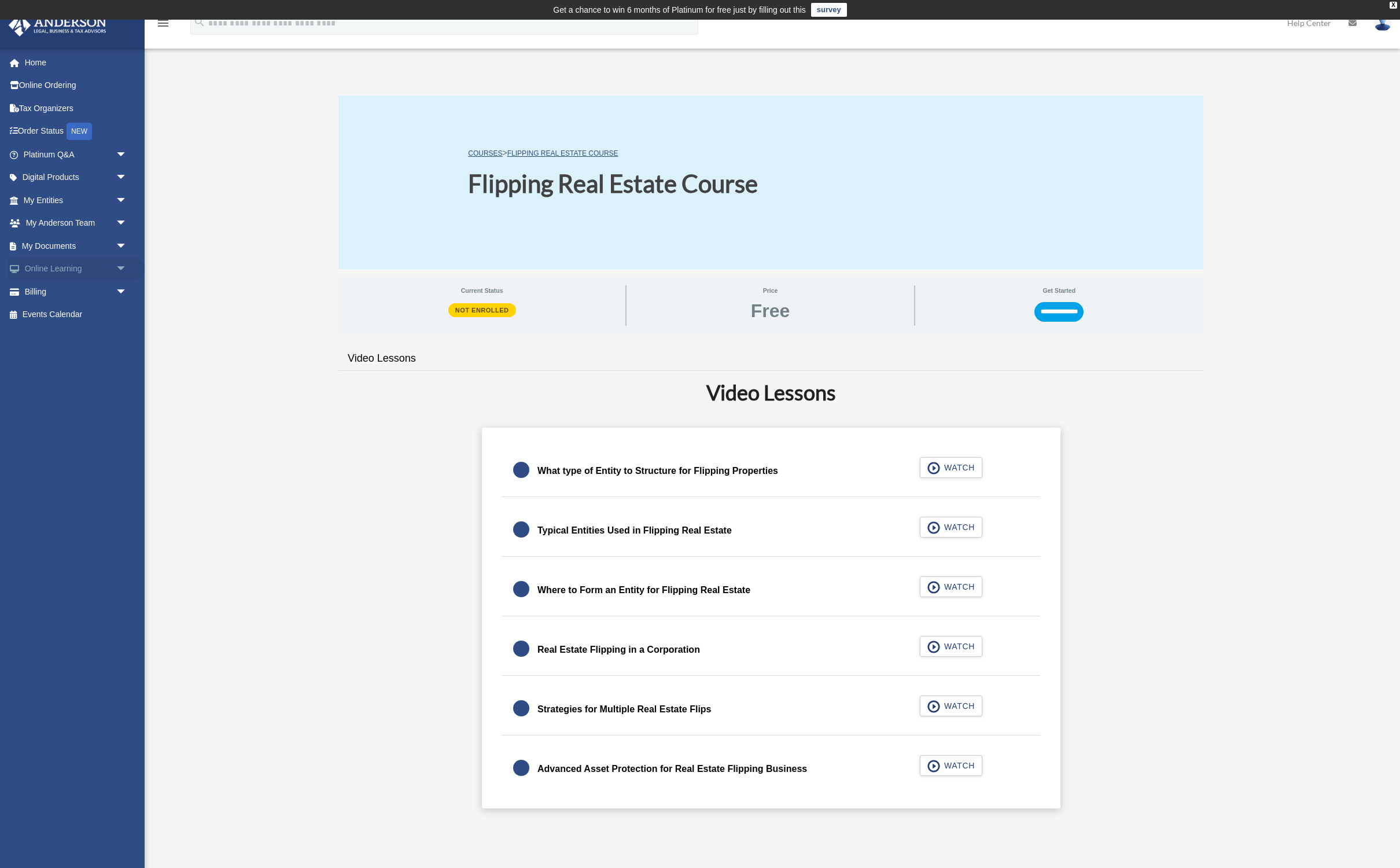
click at [124, 264] on span "arrow_drop_down" at bounding box center [127, 269] width 23 height 24
click at [57, 333] on link "Resources" at bounding box center [79, 336] width 128 height 23
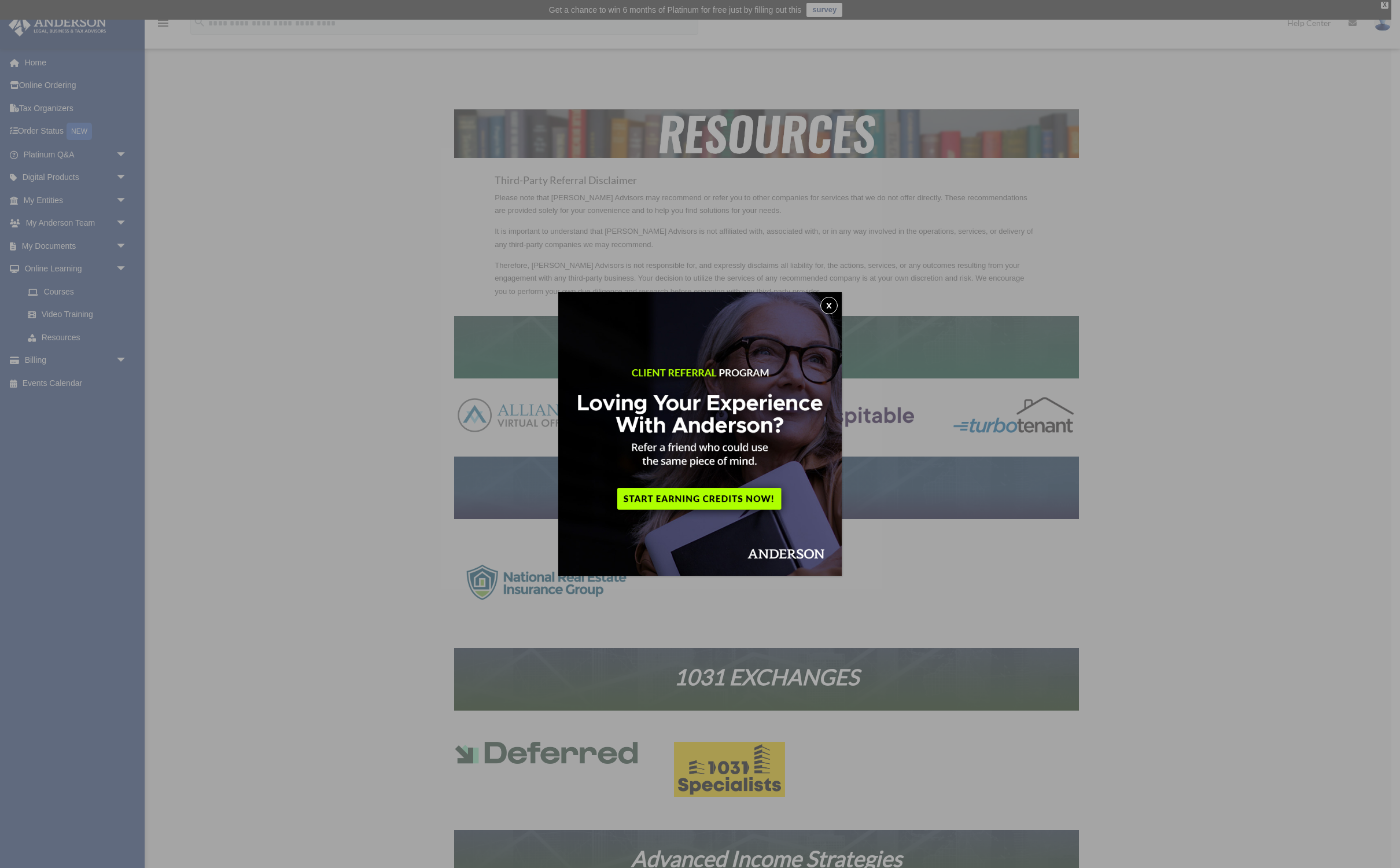
click at [828, 306] on button "x" at bounding box center [828, 305] width 17 height 17
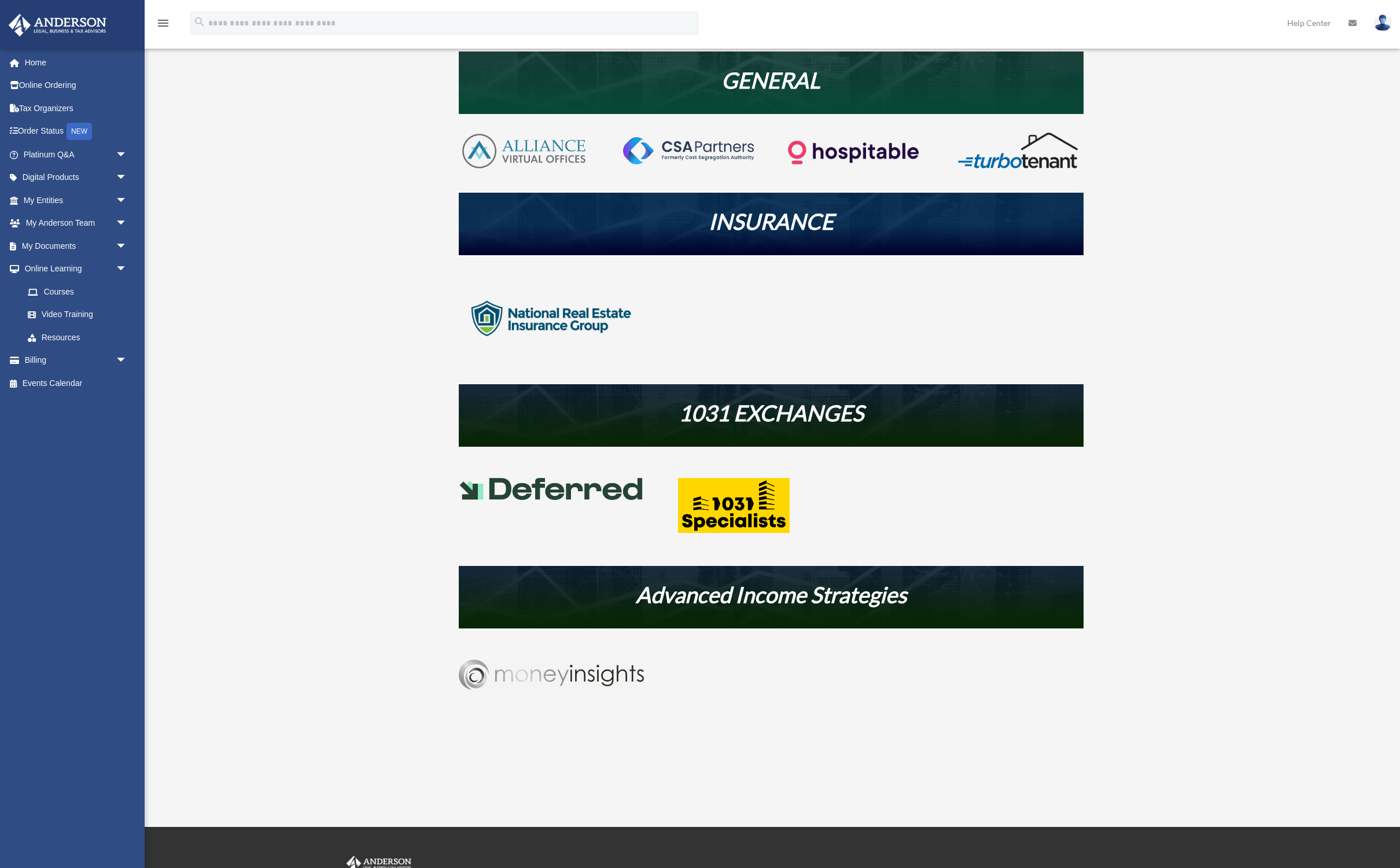
scroll to position [273, 0]
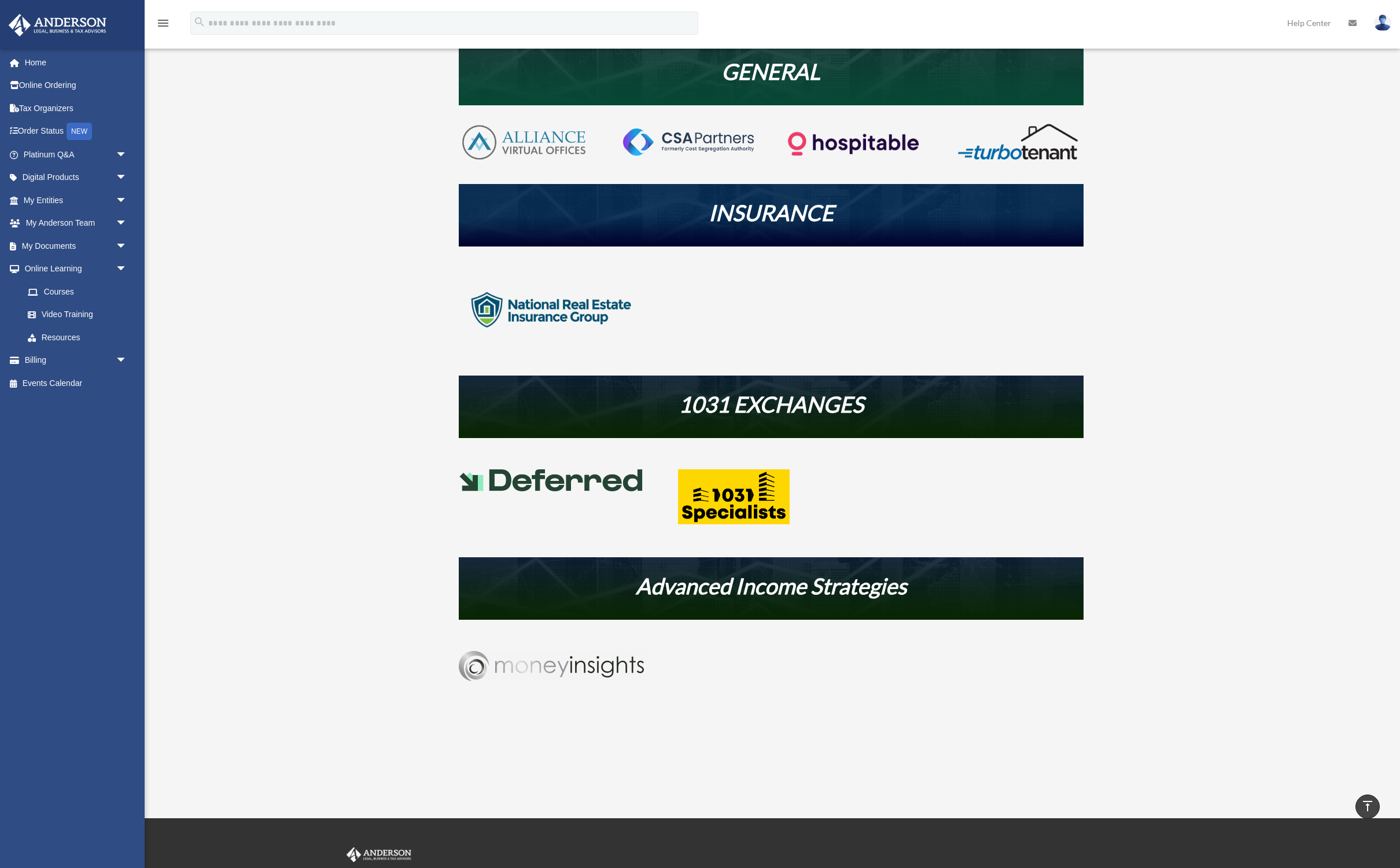
click at [575, 482] on img at bounding box center [551, 480] width 186 height 22
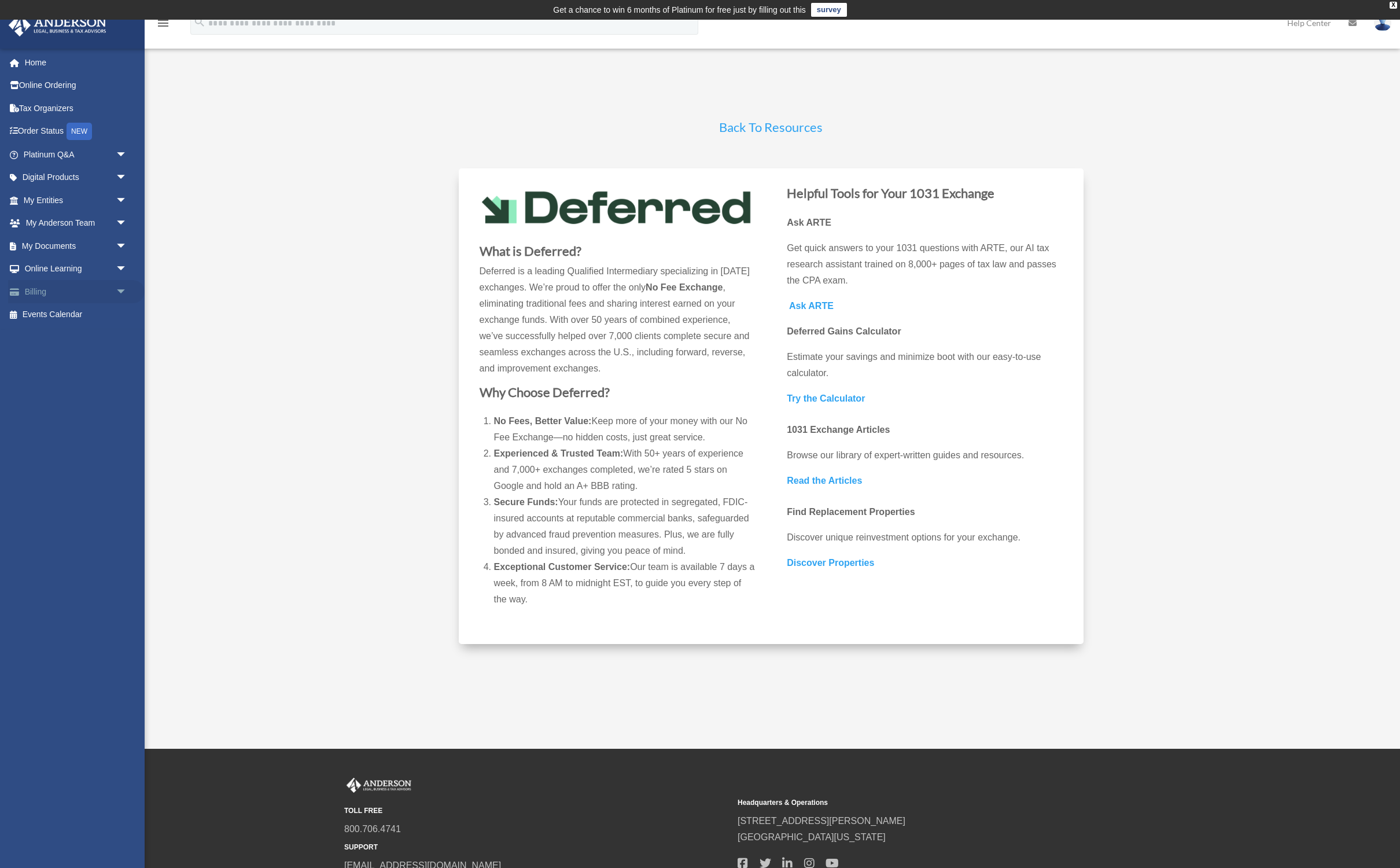
click at [120, 290] on span "arrow_drop_down" at bounding box center [127, 292] width 23 height 24
click at [65, 311] on link "$ Open Invoices" at bounding box center [79, 315] width 128 height 24
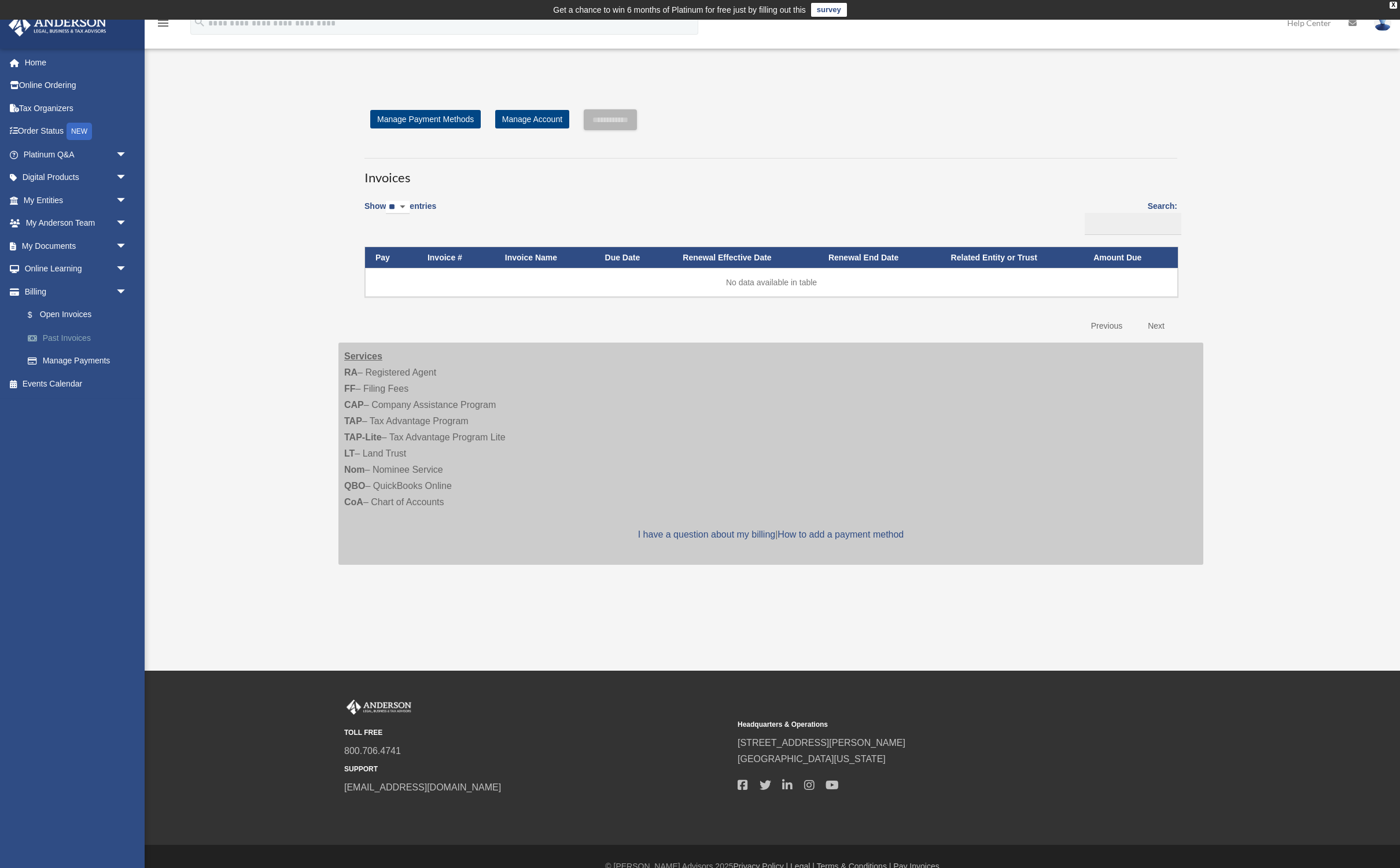
click at [70, 335] on link "Past Invoices" at bounding box center [79, 337] width 128 height 23
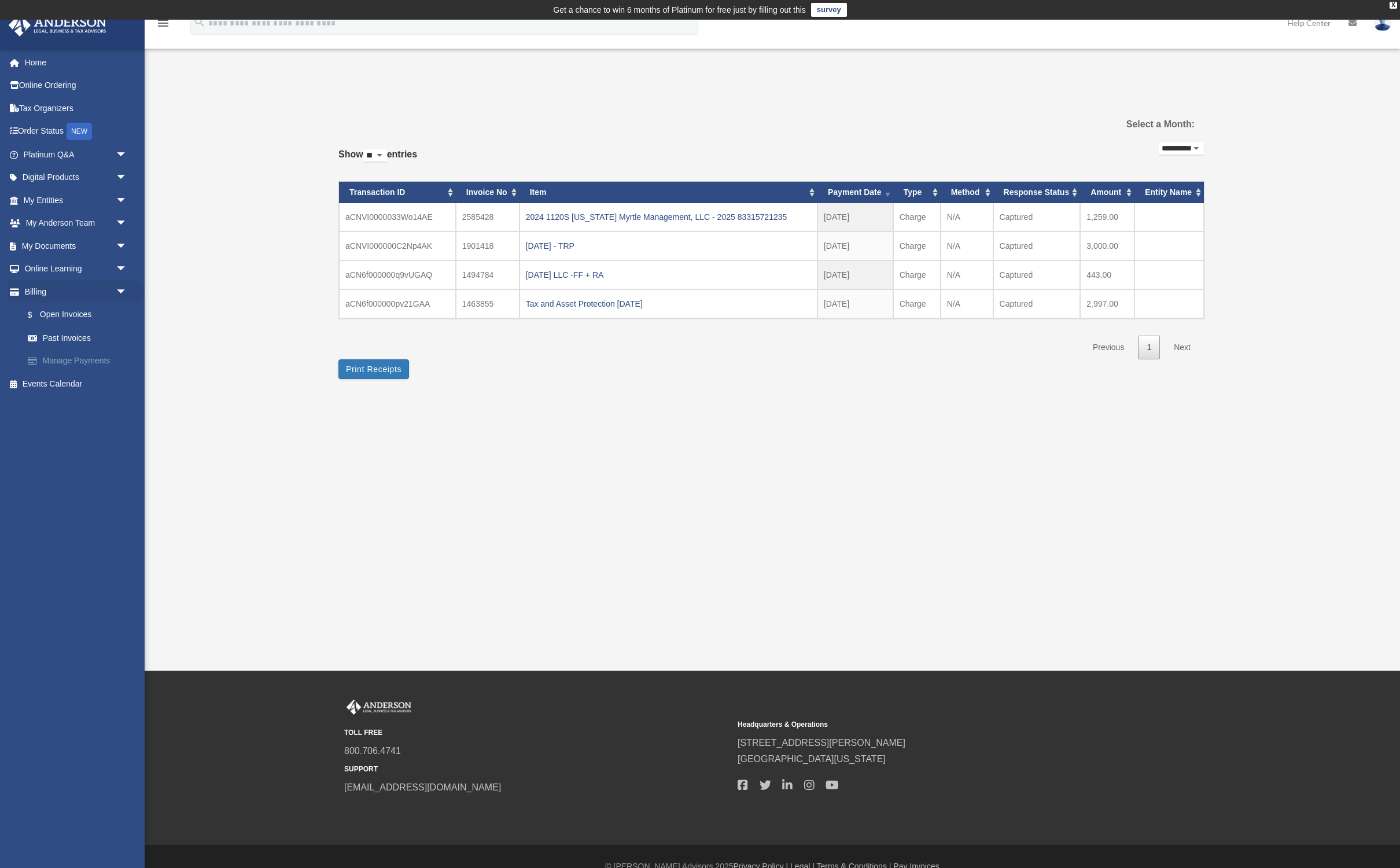
click at [90, 354] on link "Manage Payments" at bounding box center [79, 360] width 128 height 23
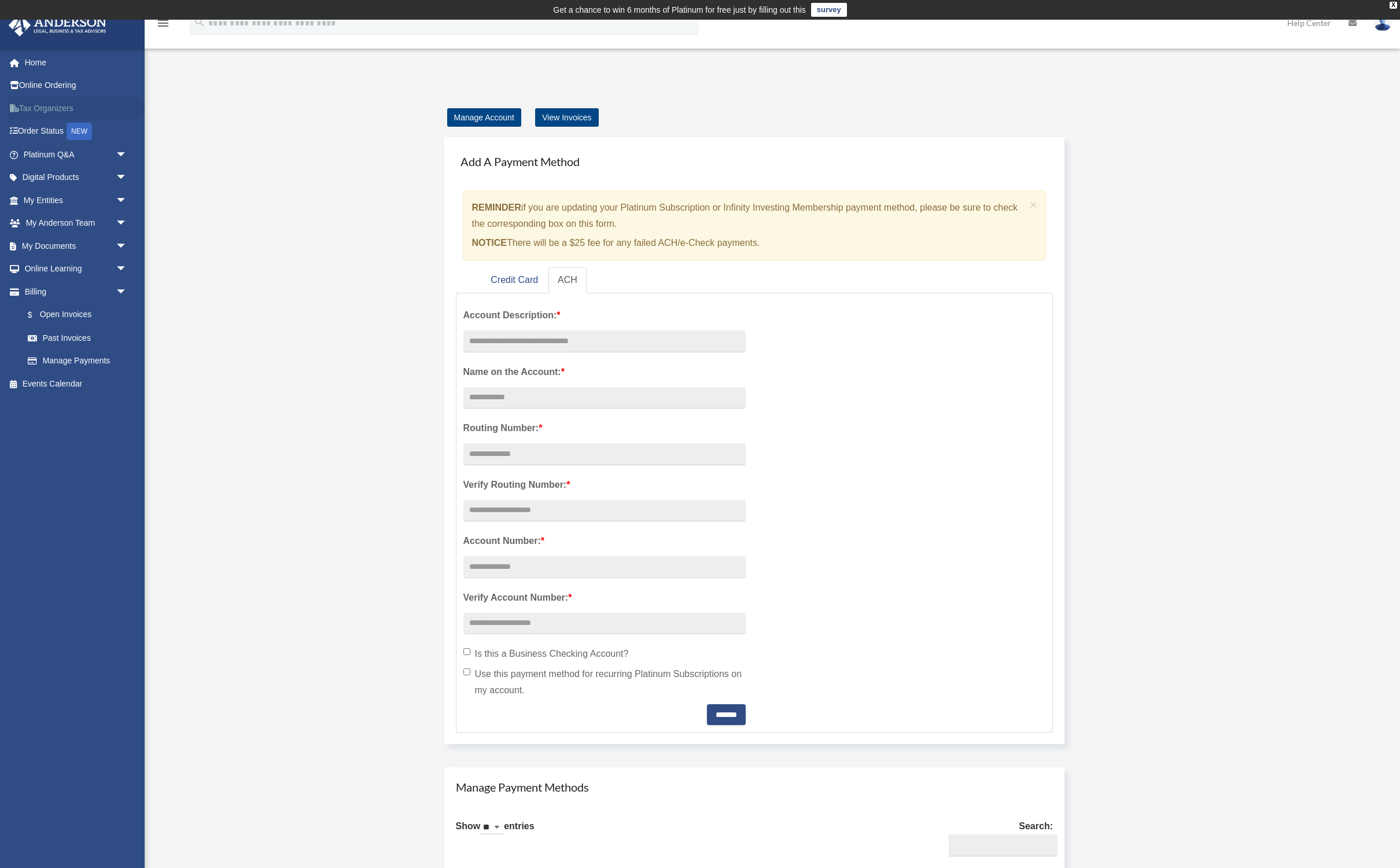
click at [41, 109] on link "Tax Organizers" at bounding box center [76, 107] width 137 height 23
